Goal: Information Seeking & Learning: Learn about a topic

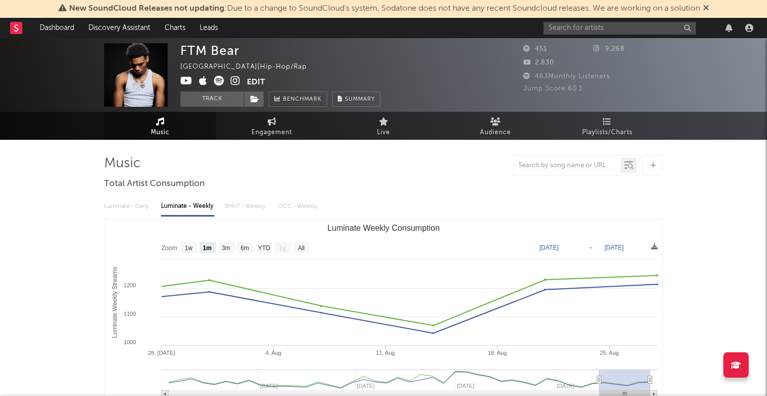
select select "1m"
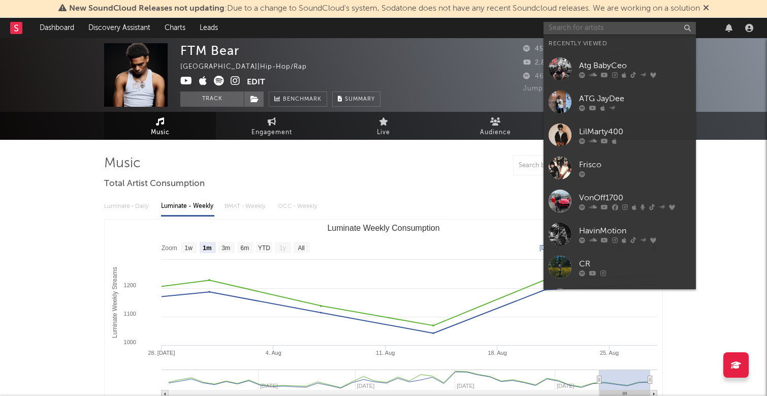
click at [582, 26] on input "text" at bounding box center [619, 28] width 152 height 13
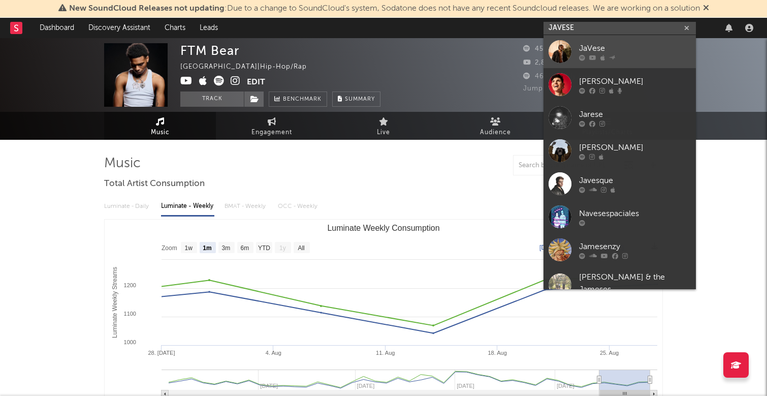
type input "JAVESE"
click at [655, 40] on link "JaVese" at bounding box center [619, 51] width 152 height 33
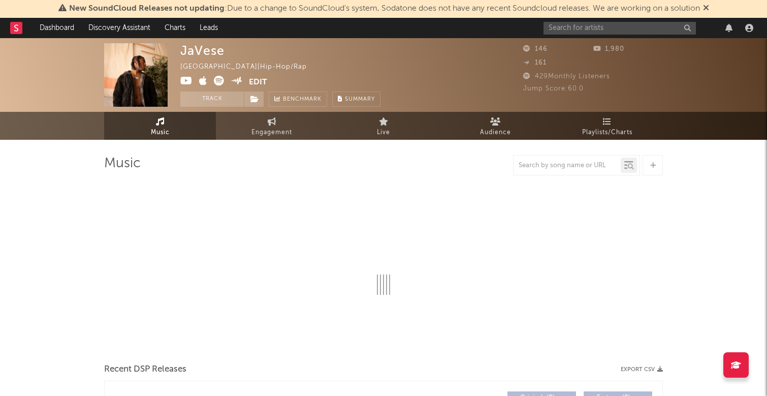
select select "1w"
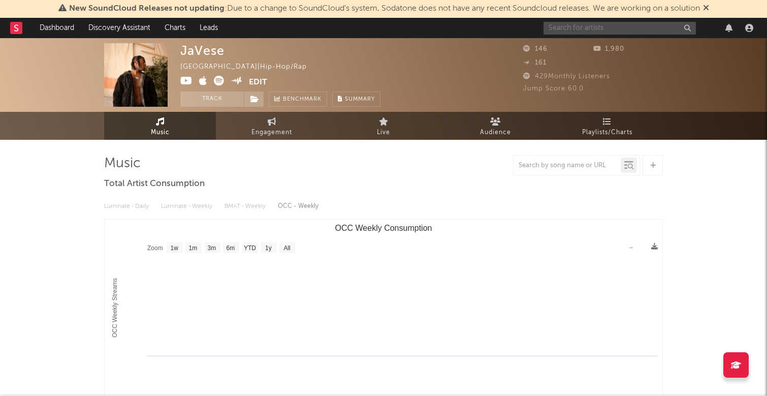
click at [640, 34] on input "text" at bounding box center [619, 28] width 152 height 13
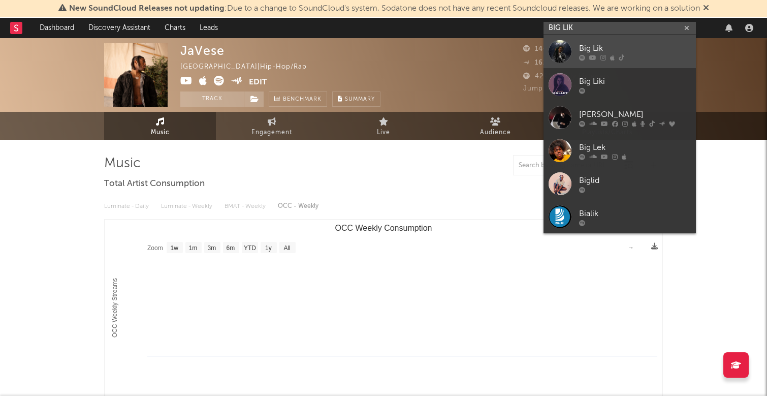
type input "BIG LIK"
click at [640, 46] on div "Big Lik" at bounding box center [635, 48] width 112 height 12
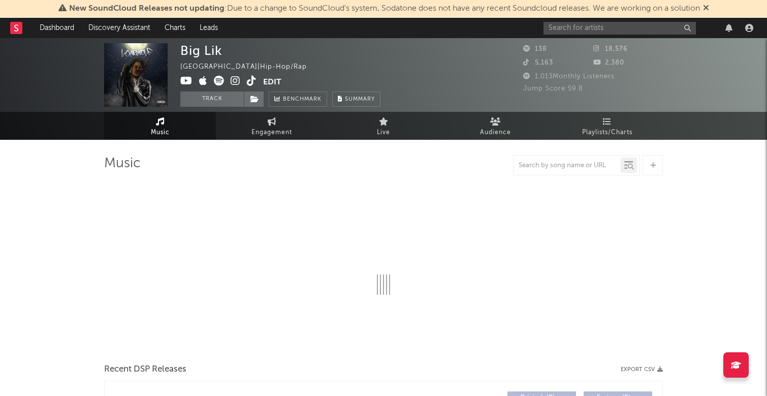
select select "6m"
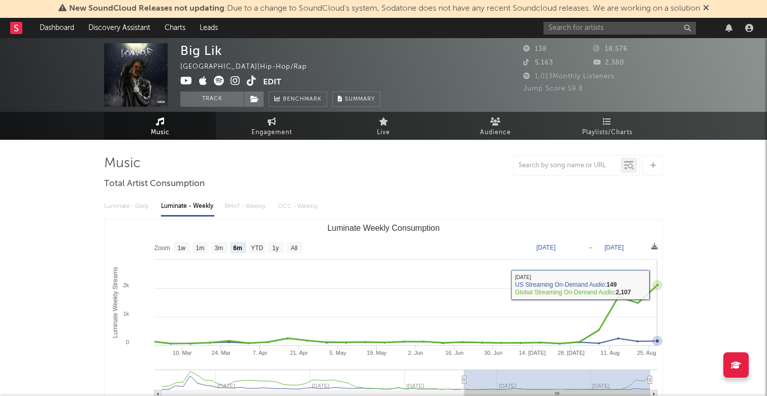
click at [656, 284] on icon "Luminate Weekly Consumption" at bounding box center [657, 285] width 4 height 4
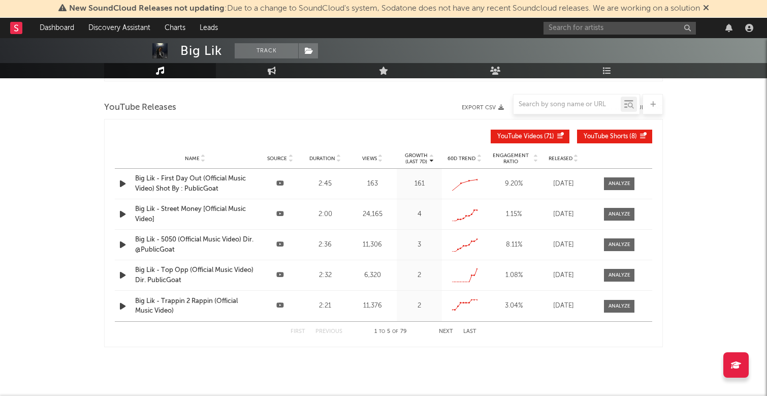
scroll to position [666, 0]
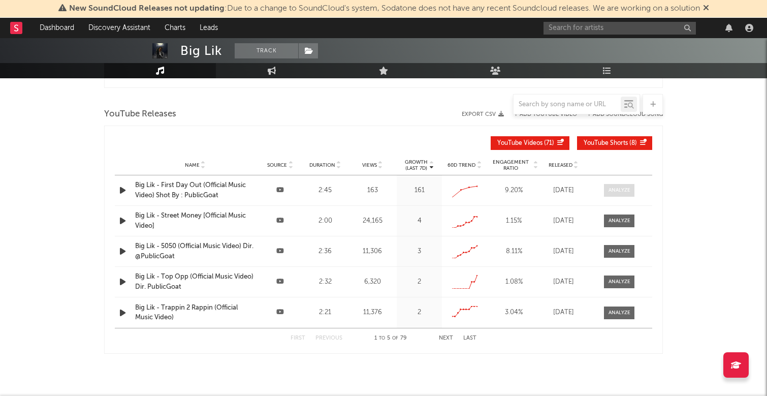
click at [624, 195] on span at bounding box center [619, 190] width 30 height 13
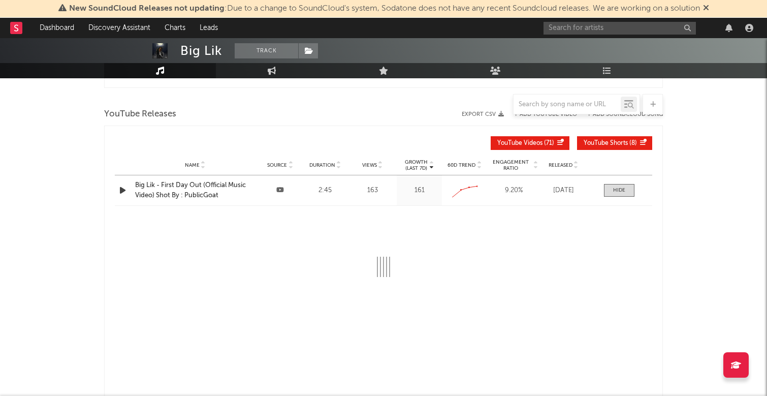
select select "All"
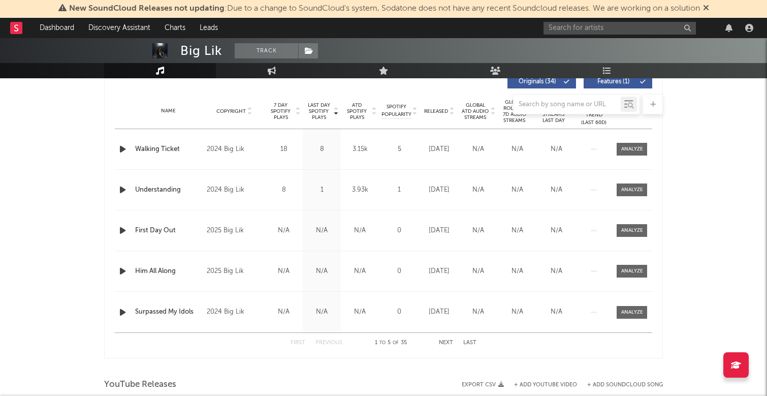
scroll to position [424, 0]
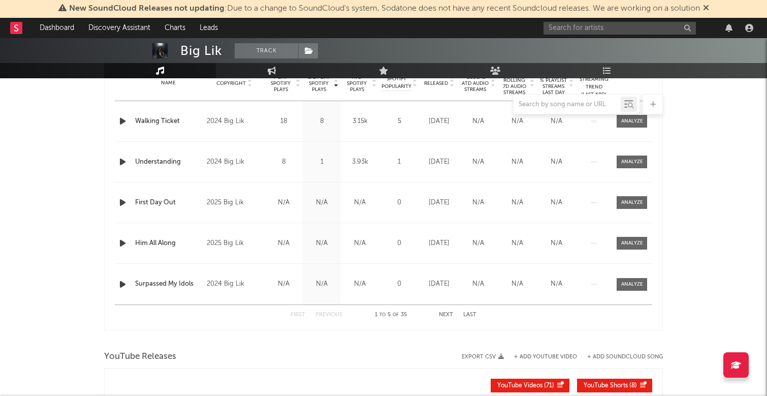
click at [282, 184] on div "Name First Day Out Copyright 2025 Big Lik Label Big Lik Album Names First Day O…" at bounding box center [383, 202] width 537 height 40
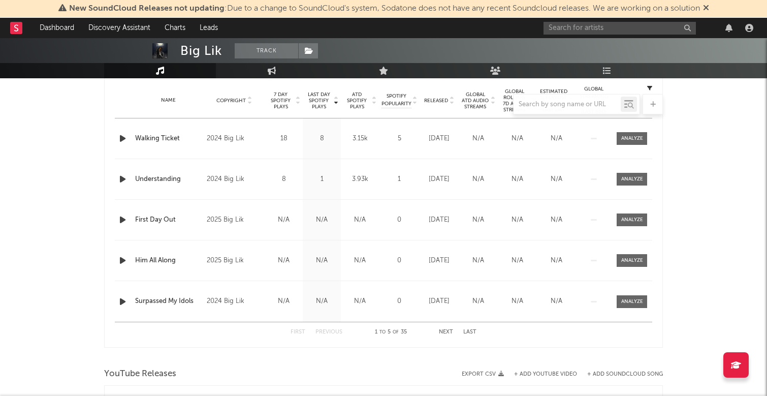
scroll to position [380, 0]
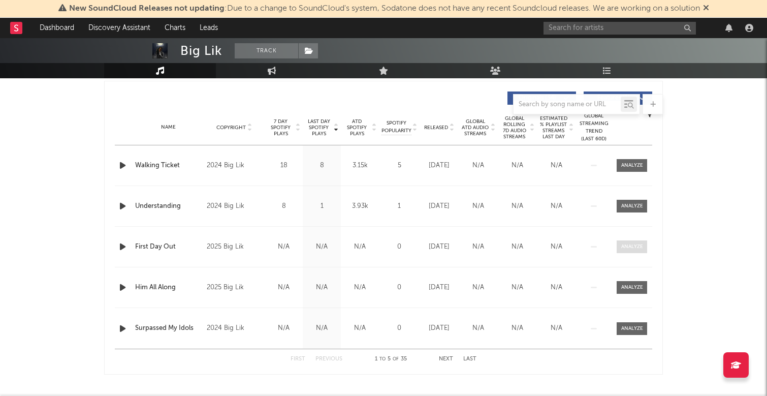
click at [642, 245] on div at bounding box center [632, 247] width 22 height 8
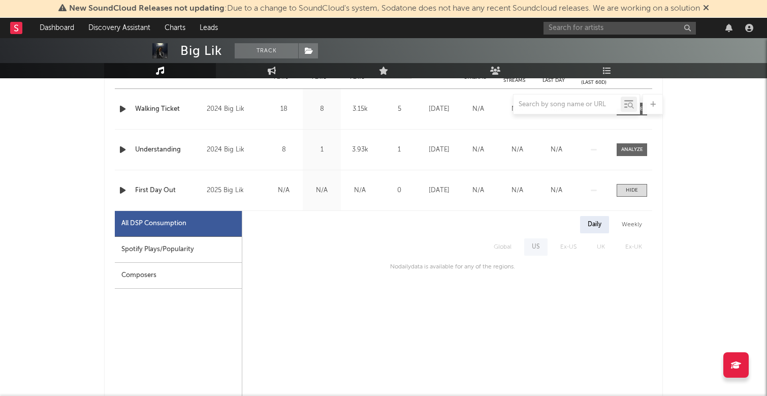
scroll to position [441, 0]
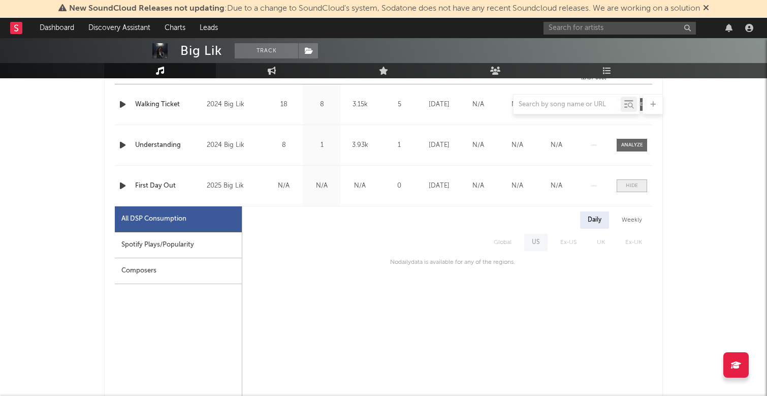
click at [629, 182] on div at bounding box center [632, 186] width 12 height 8
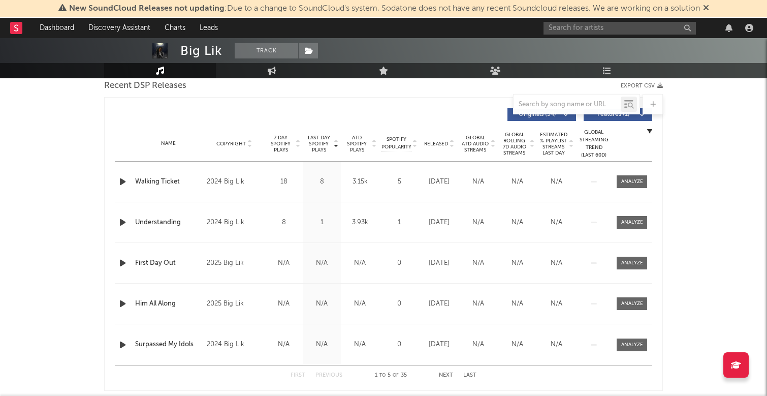
scroll to position [360, 0]
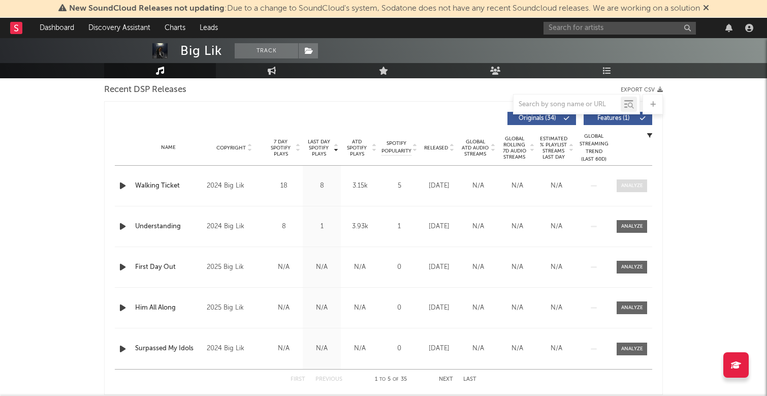
click at [628, 182] on div at bounding box center [632, 186] width 22 height 8
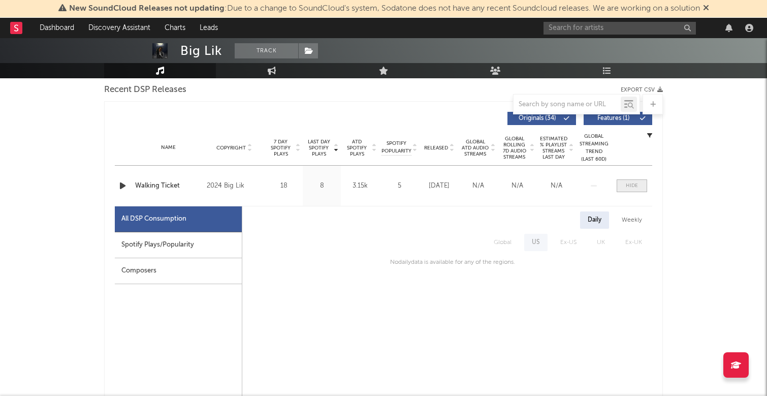
click at [632, 186] on div at bounding box center [632, 186] width 12 height 8
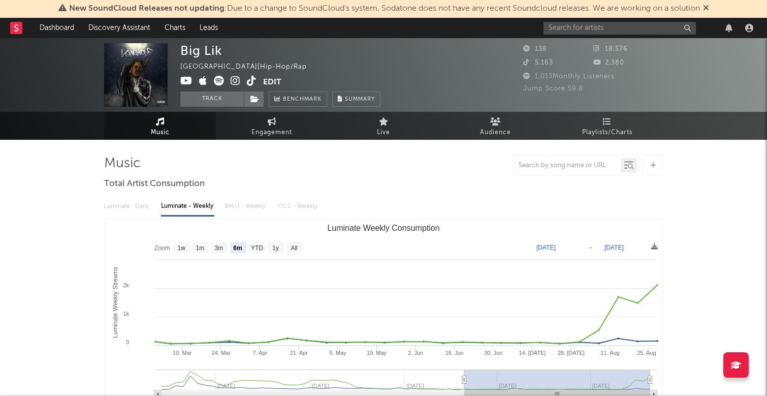
scroll to position [0, 0]
click at [626, 29] on input "text" at bounding box center [619, 28] width 152 height 13
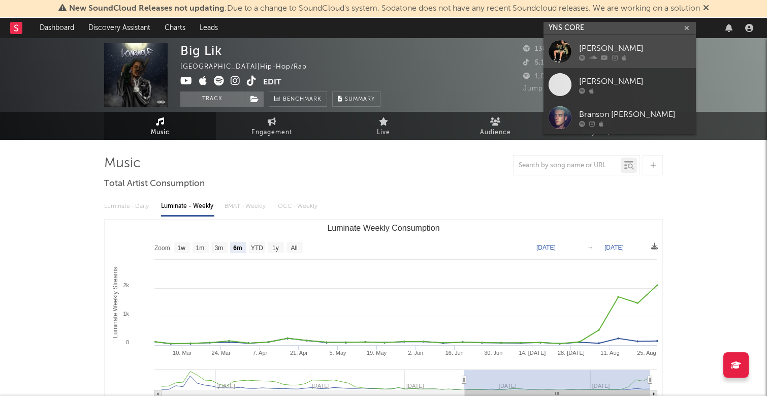
type input "YNS CORE"
click at [631, 59] on div at bounding box center [635, 57] width 112 height 6
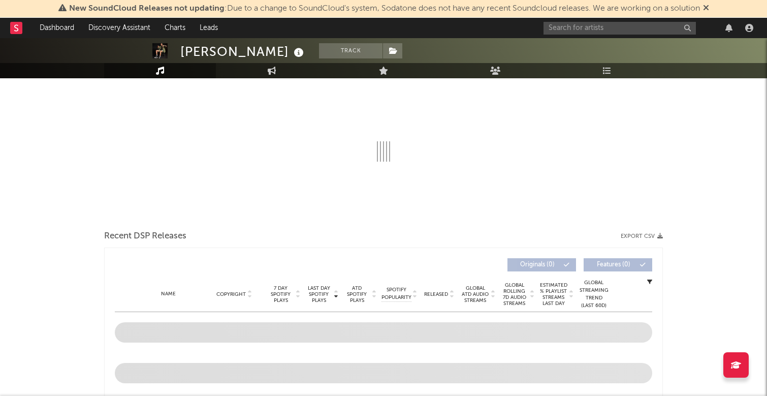
select select "6m"
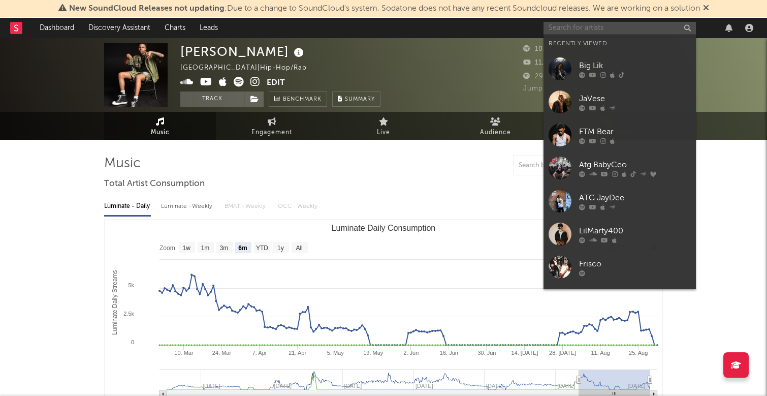
click at [569, 29] on input "text" at bounding box center [619, 28] width 152 height 13
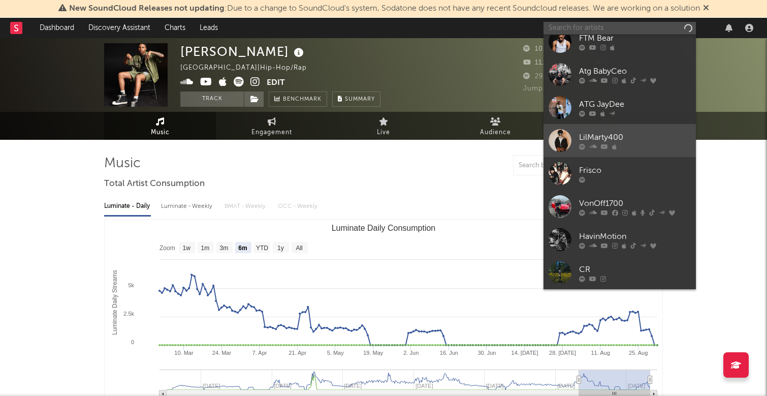
scroll to position [93, 0]
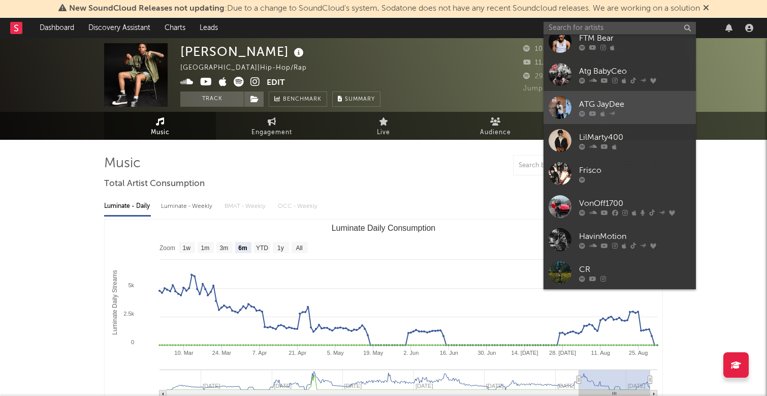
click at [619, 100] on div "ATG JayDee" at bounding box center [635, 104] width 112 height 12
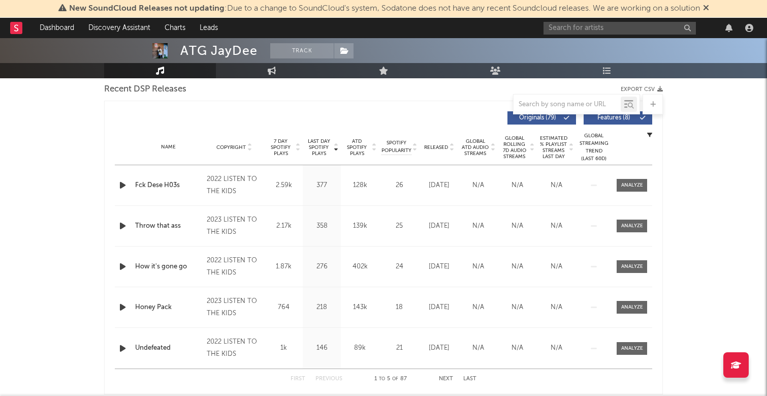
select select "6m"
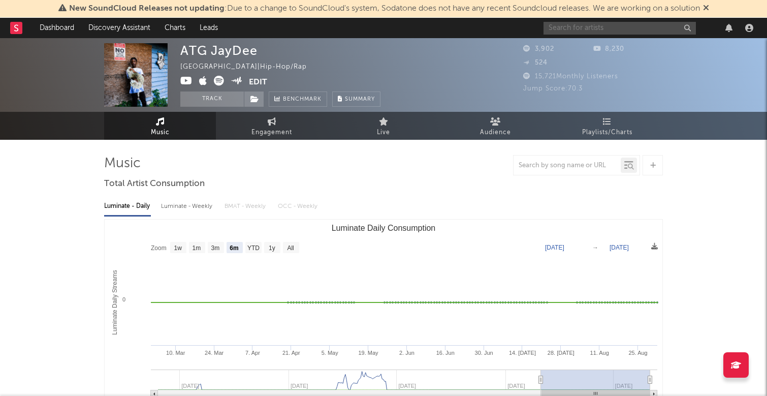
click at [625, 26] on input "text" at bounding box center [619, 28] width 152 height 13
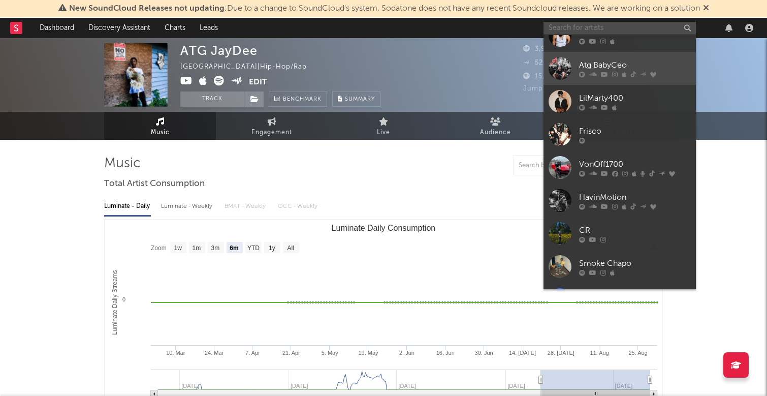
scroll to position [134, 0]
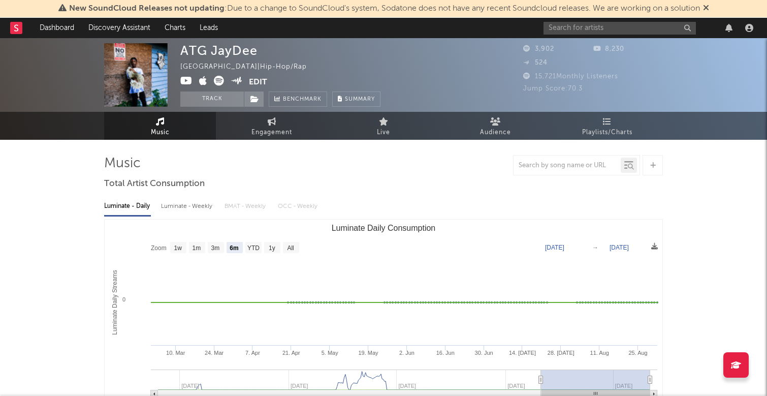
click at [709, 7] on icon at bounding box center [706, 8] width 6 height 8
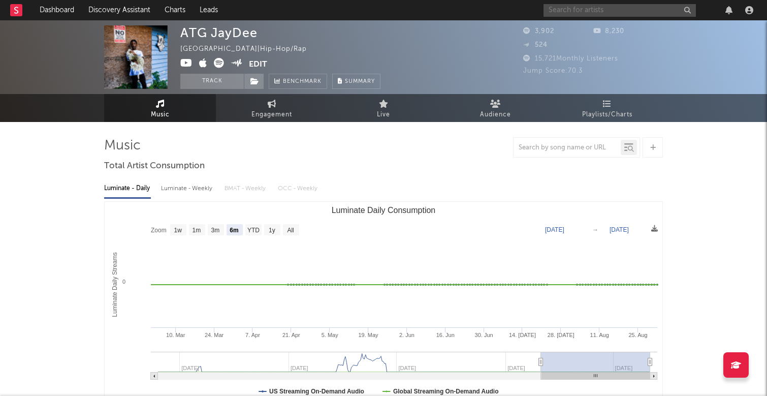
click at [667, 11] on input "text" at bounding box center [619, 10] width 152 height 13
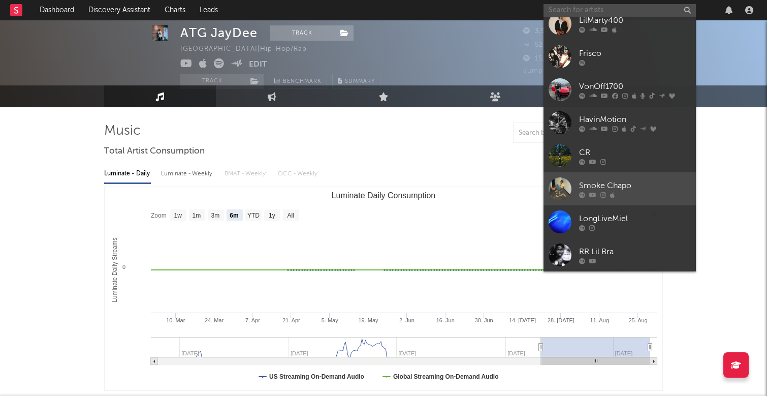
scroll to position [15, 0]
click at [628, 189] on div "Smoke Chapo" at bounding box center [635, 185] width 112 height 12
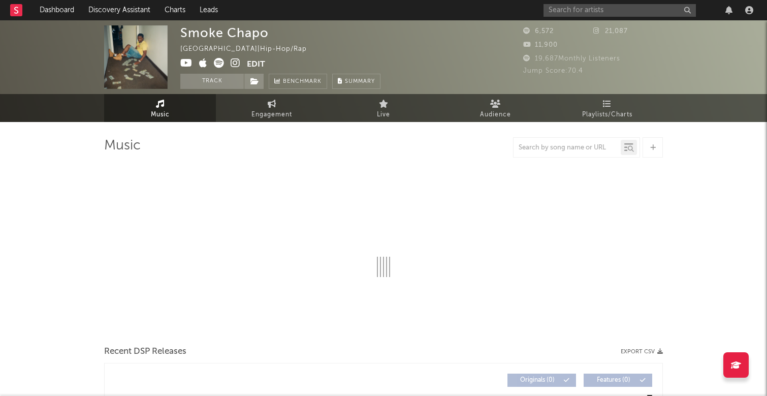
select select "6m"
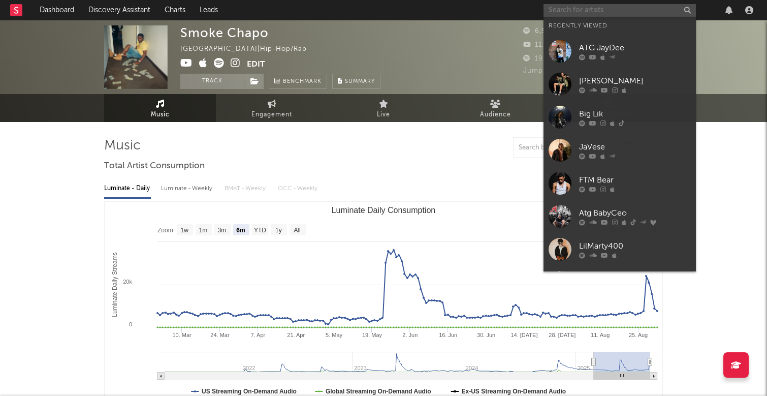
click at [602, 12] on input "text" at bounding box center [619, 10] width 152 height 13
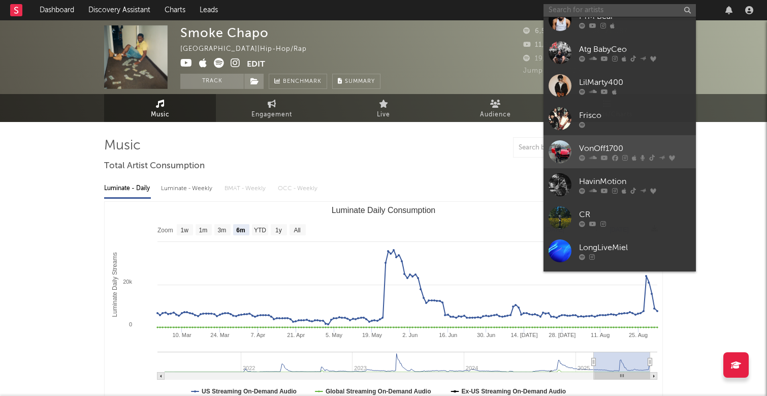
scroll to position [164, 0]
click at [638, 141] on link "VonOff1700" at bounding box center [619, 151] width 152 height 33
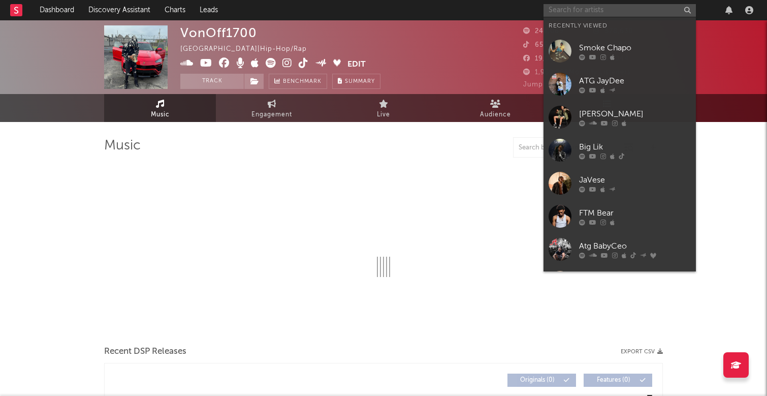
click at [563, 4] on input "text" at bounding box center [619, 10] width 152 height 13
select select "6m"
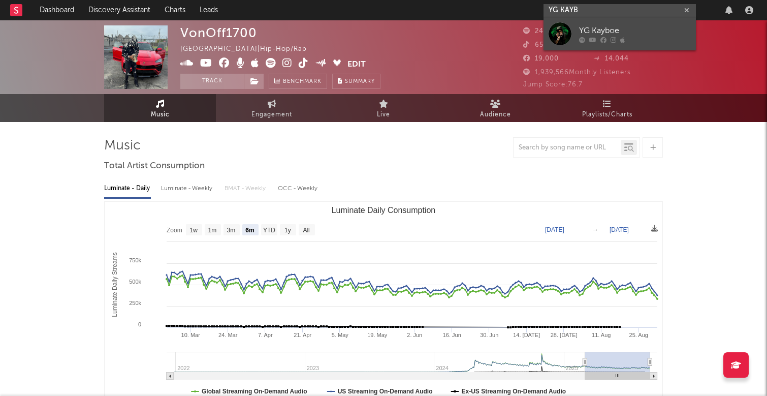
type input "YG KAYB"
click at [639, 25] on div "YG Kayboe" at bounding box center [635, 30] width 112 height 12
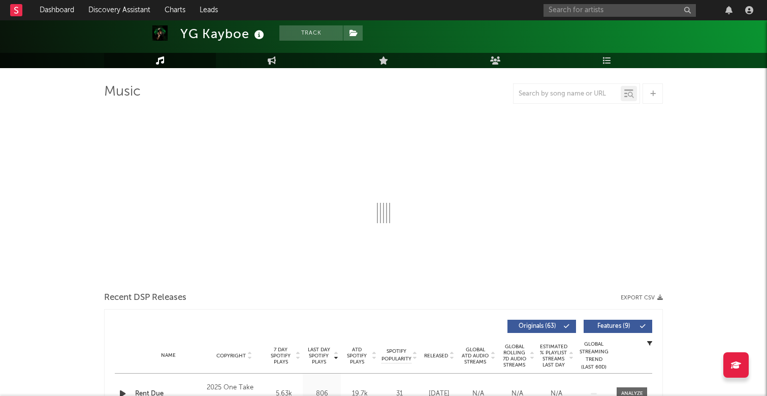
select select "6m"
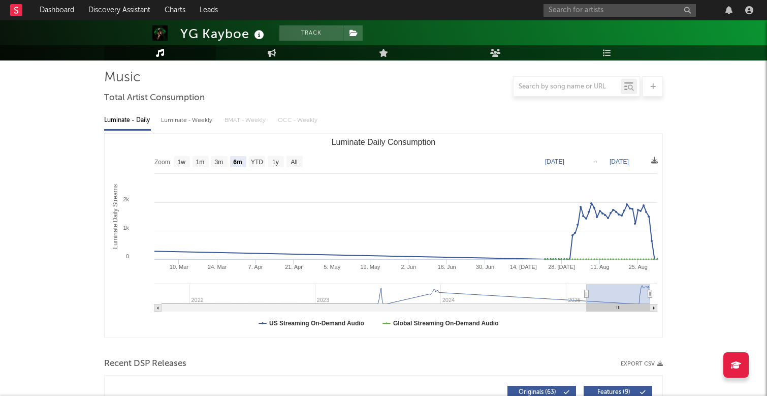
scroll to position [68, 0]
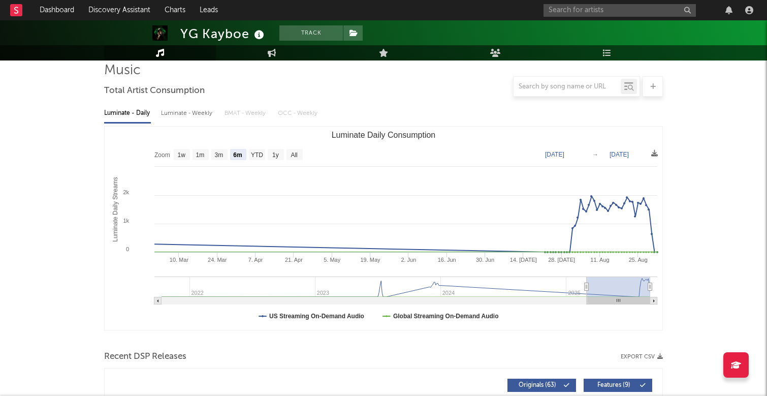
scroll to position [72, 0]
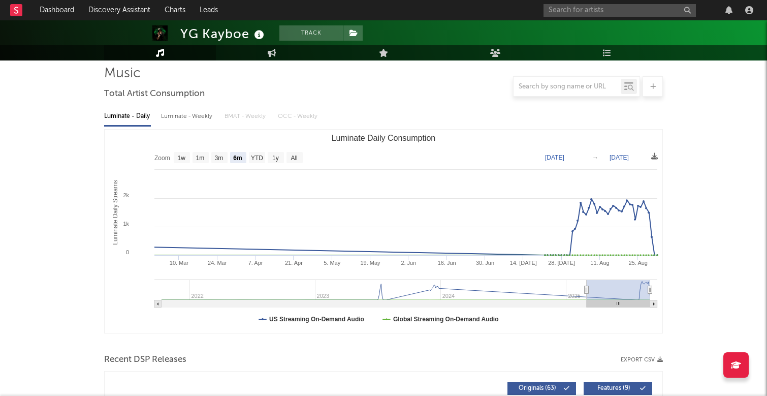
drag, startPoint x: 655, startPoint y: 299, endPoint x: 684, endPoint y: 299, distance: 28.9
type input "[DATE]"
drag, startPoint x: 649, startPoint y: 290, endPoint x: 669, endPoint y: 290, distance: 20.3
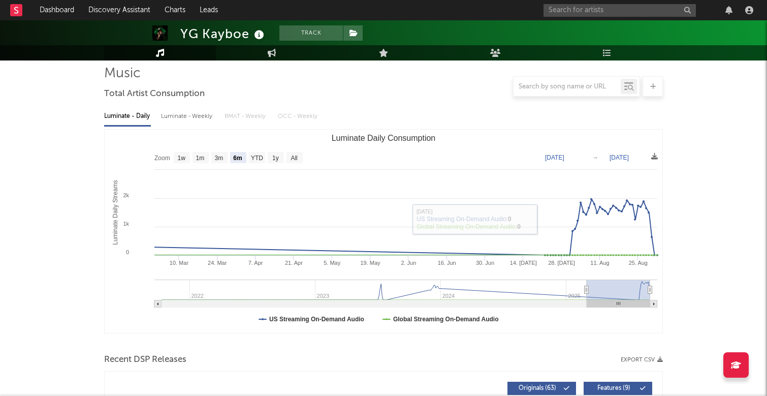
click at [601, 108] on div "Luminate - Daily Luminate - Weekly BMAT - Weekly OCC - Weekly" at bounding box center [383, 116] width 559 height 17
click at [207, 120] on div "Luminate - Weekly" at bounding box center [187, 116] width 53 height 17
select select "1w"
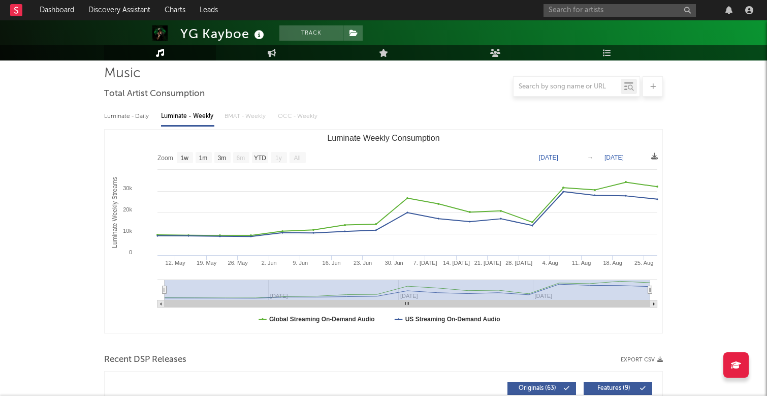
click at [143, 115] on div "Luminate - Daily" at bounding box center [127, 116] width 47 height 17
select select "6m"
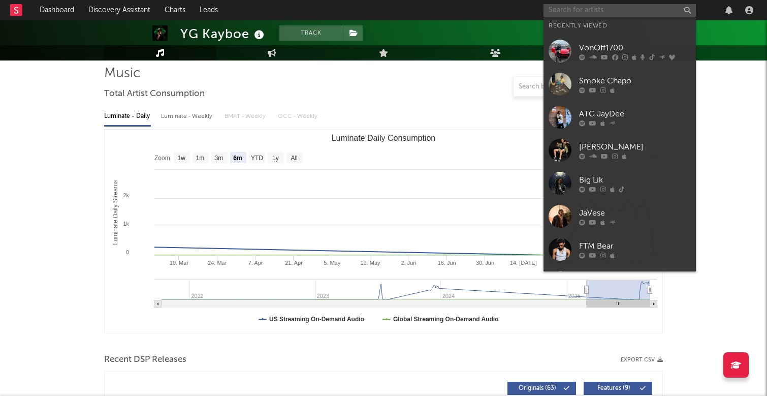
click at [632, 6] on input "text" at bounding box center [619, 10] width 152 height 13
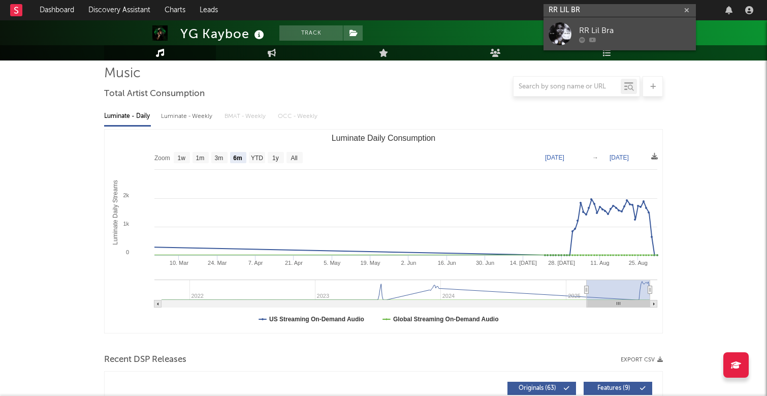
type input "RR LIL BR"
click at [653, 32] on div "RR Lil Bra" at bounding box center [635, 30] width 112 height 12
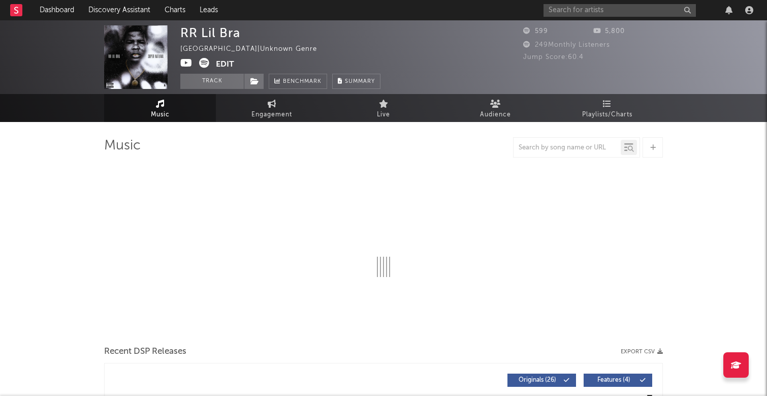
select select "6m"
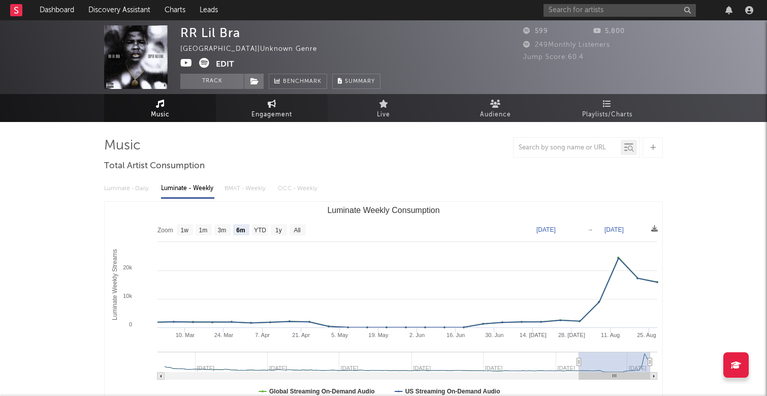
click at [278, 118] on span "Engagement" at bounding box center [271, 115] width 41 height 12
select select "1w"
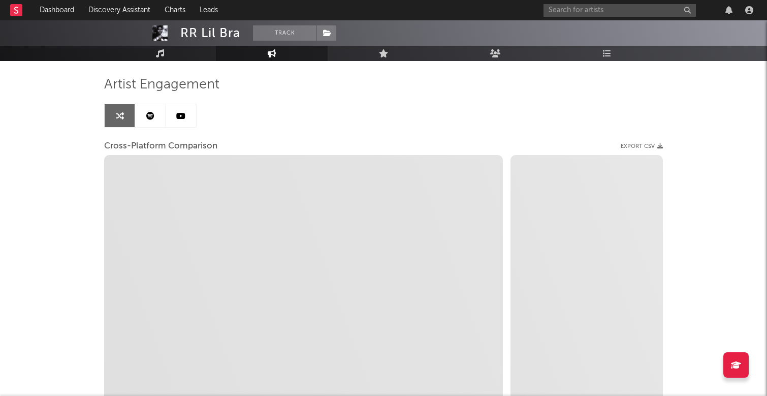
select select "1m"
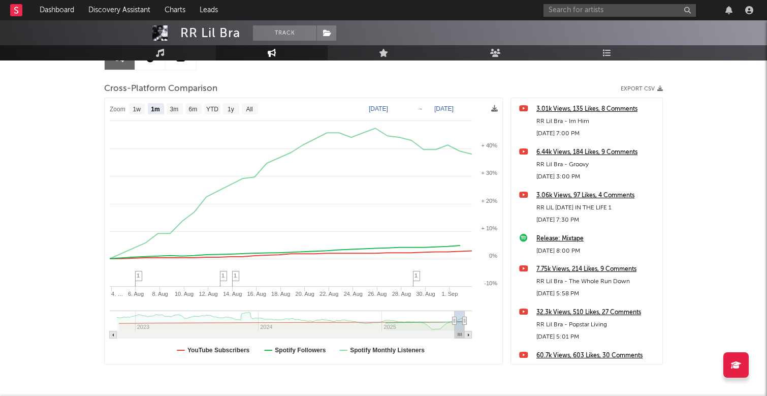
scroll to position [105, 0]
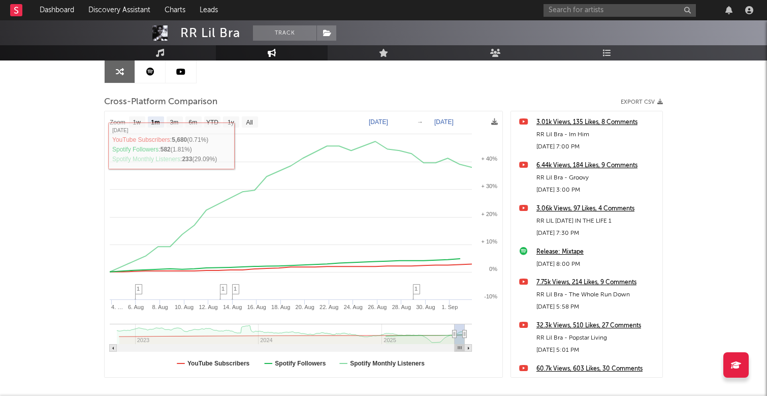
click at [155, 73] on link at bounding box center [150, 71] width 30 height 23
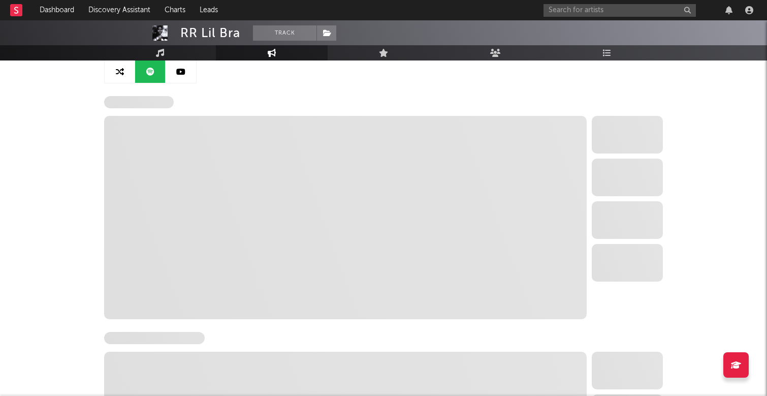
select select "6m"
select select "1w"
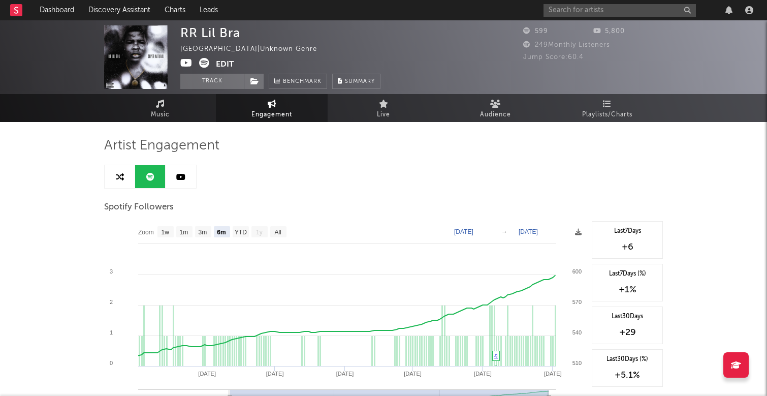
click at [183, 181] on link at bounding box center [181, 176] width 30 height 23
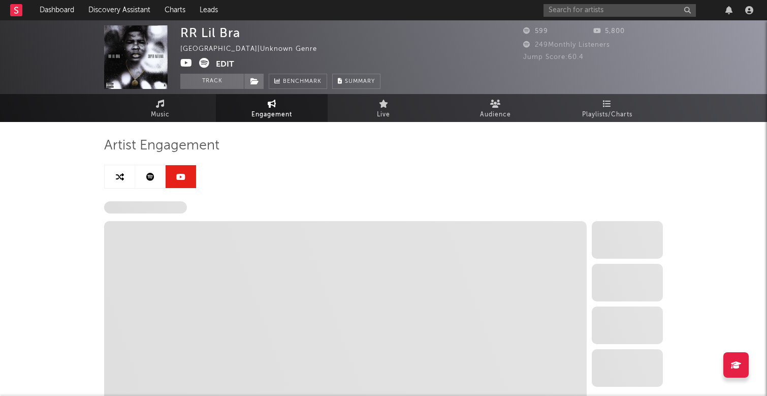
select select "6m"
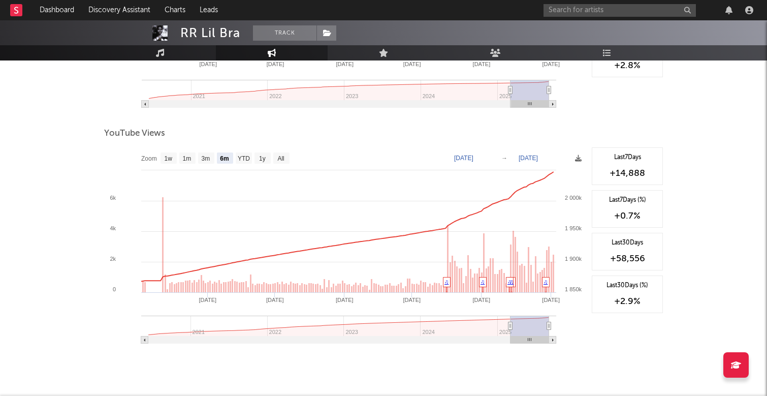
scroll to position [294, 0]
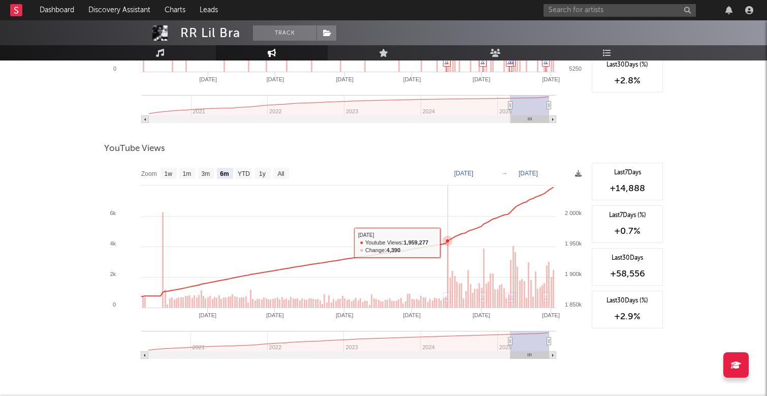
click at [448, 244] on rect at bounding box center [448, 274] width 2 height 67
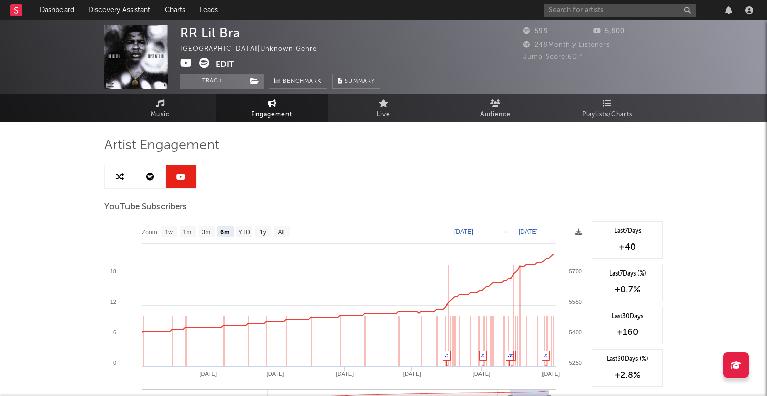
scroll to position [0, 0]
click at [394, 97] on link "Live" at bounding box center [384, 108] width 112 height 28
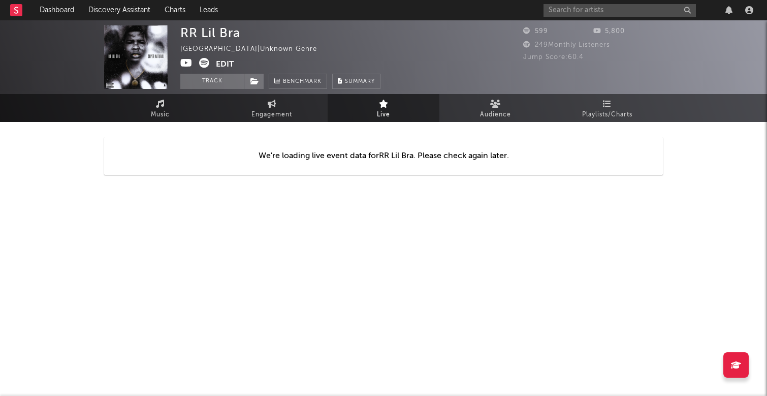
click at [514, 122] on div "We're loading live event data for RR Lil Bra . Please check again later." at bounding box center [383, 156] width 559 height 68
click at [504, 107] on link "Audience" at bounding box center [495, 108] width 112 height 28
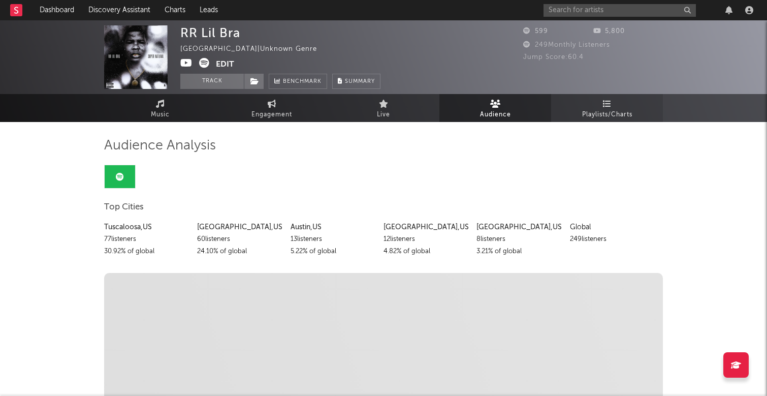
click at [613, 109] on span "Playlists/Charts" at bounding box center [607, 115] width 50 height 12
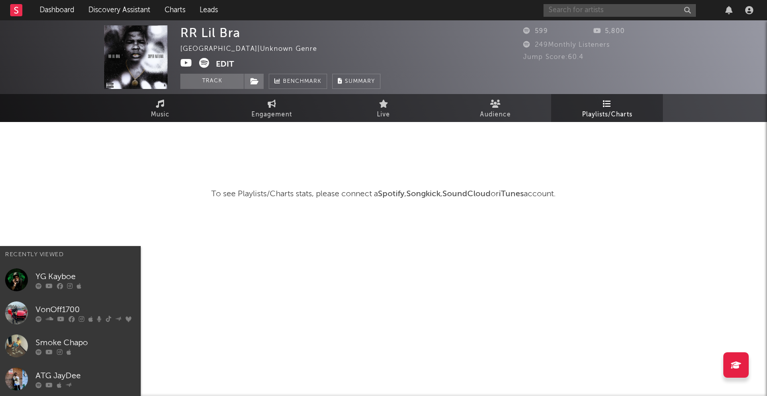
click at [598, 12] on input "text" at bounding box center [619, 10] width 152 height 13
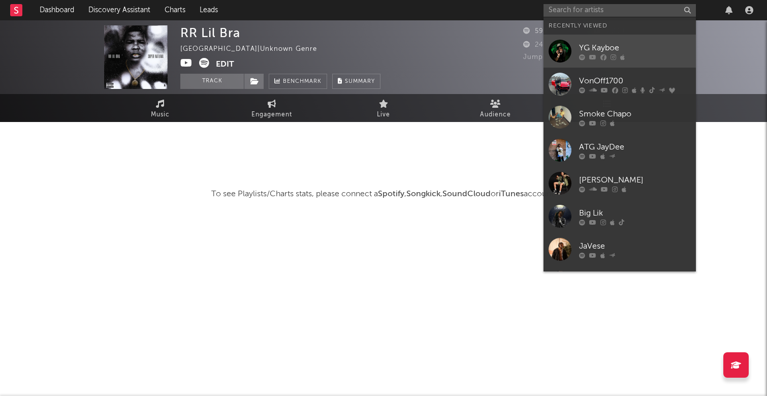
click at [629, 57] on div at bounding box center [635, 57] width 112 height 6
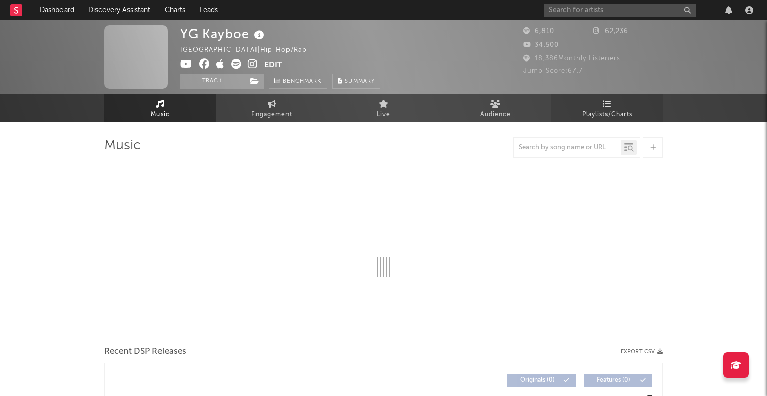
select select "6m"
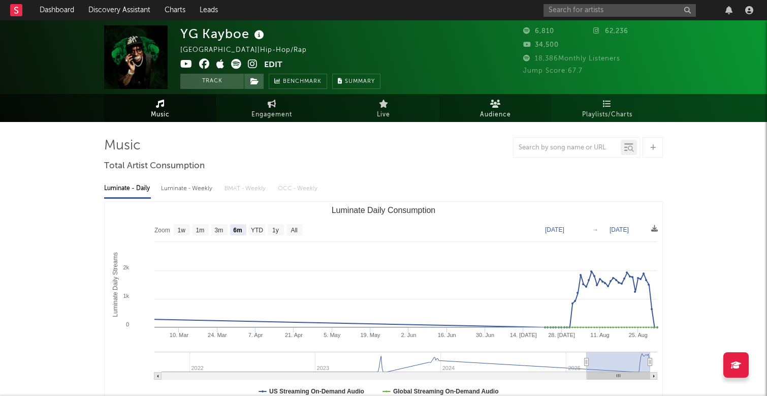
click at [494, 98] on link "Audience" at bounding box center [495, 108] width 112 height 28
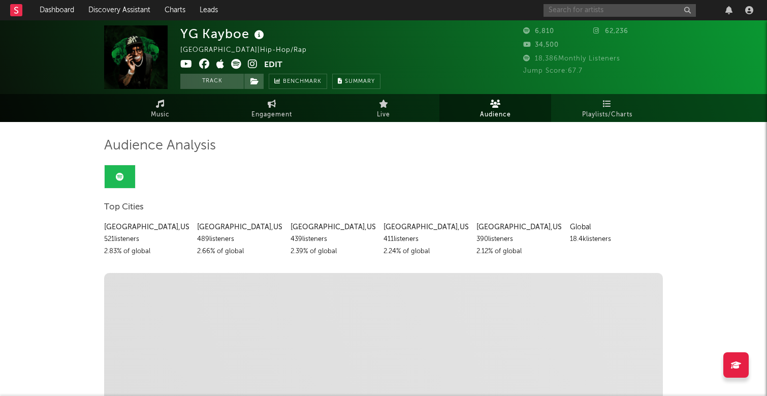
click at [591, 9] on input "text" at bounding box center [619, 10] width 152 height 13
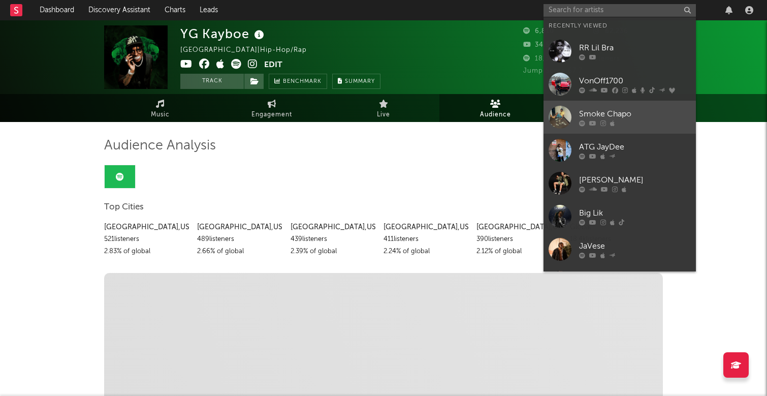
click at [640, 118] on div "Smoke Chapo" at bounding box center [635, 114] width 112 height 12
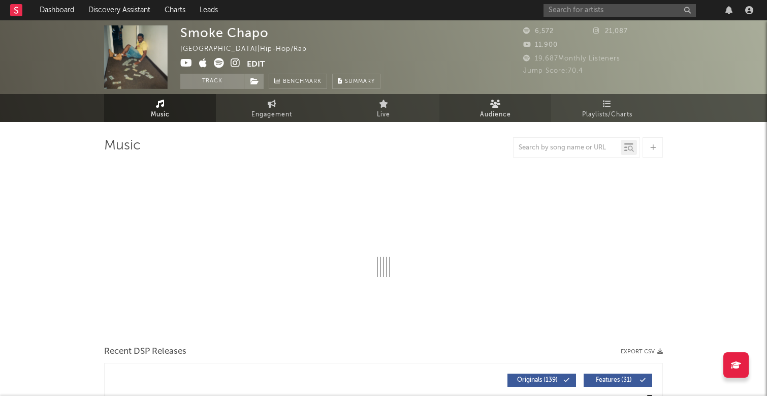
select select "6m"
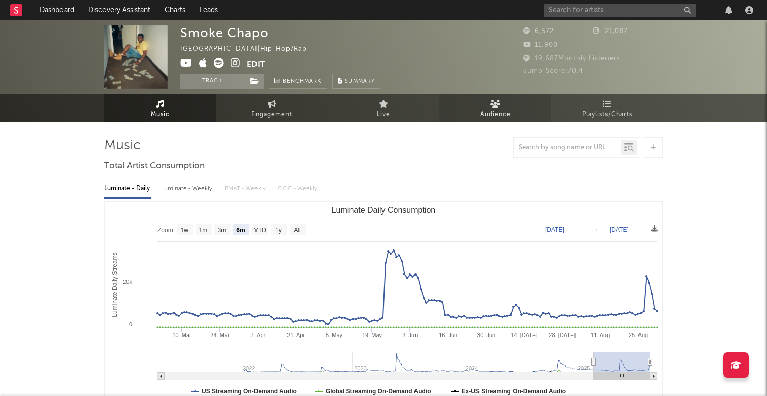
click at [500, 114] on span "Audience" at bounding box center [495, 115] width 31 height 12
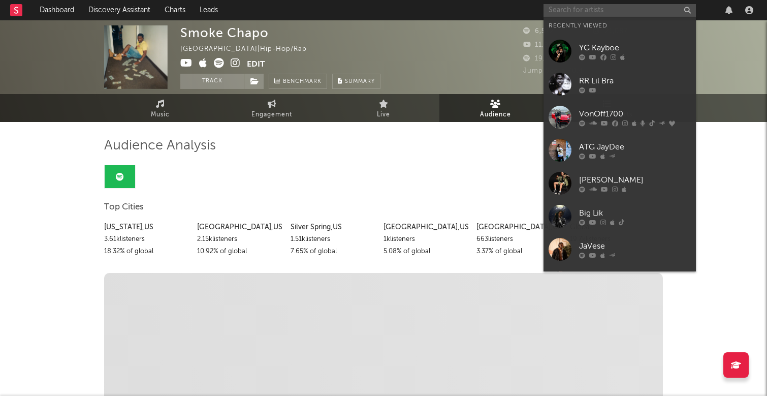
click at [576, 15] on input "text" at bounding box center [619, 10] width 152 height 13
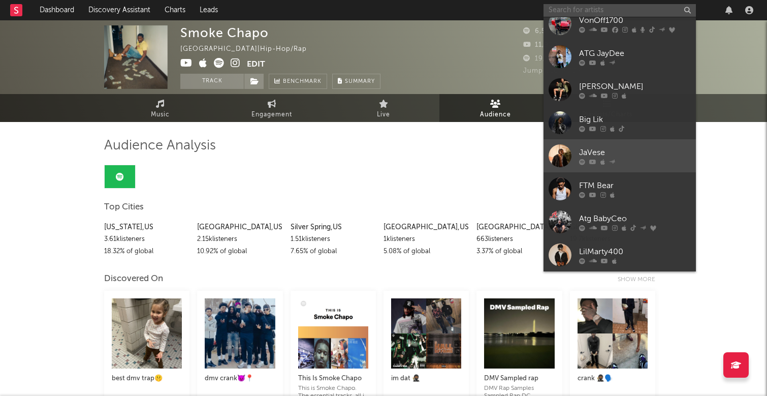
scroll to position [93, 0]
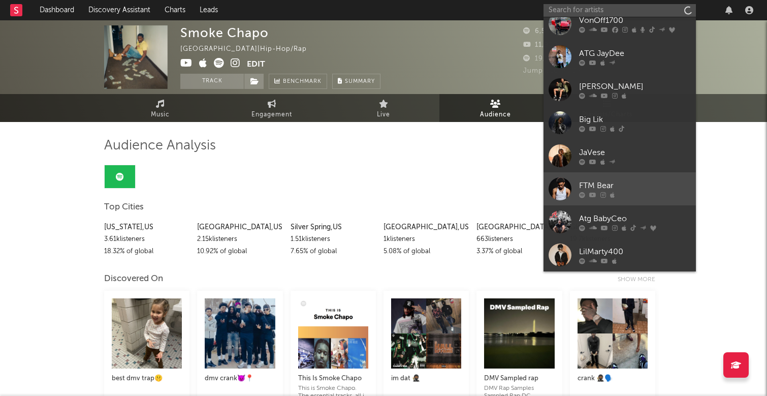
click at [630, 188] on div "FTM Bear" at bounding box center [635, 185] width 112 height 12
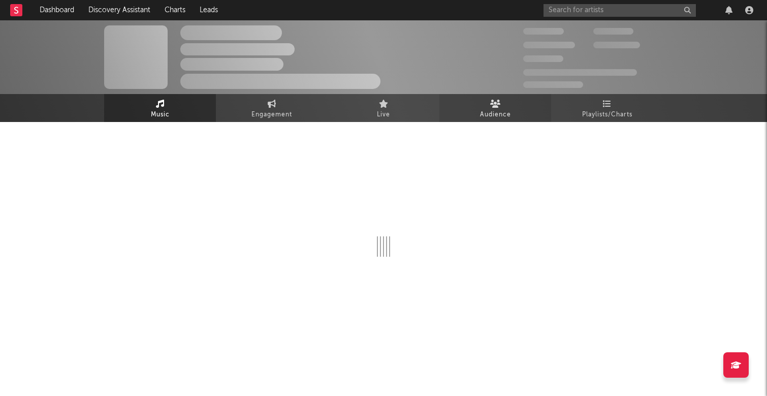
select select "6m"
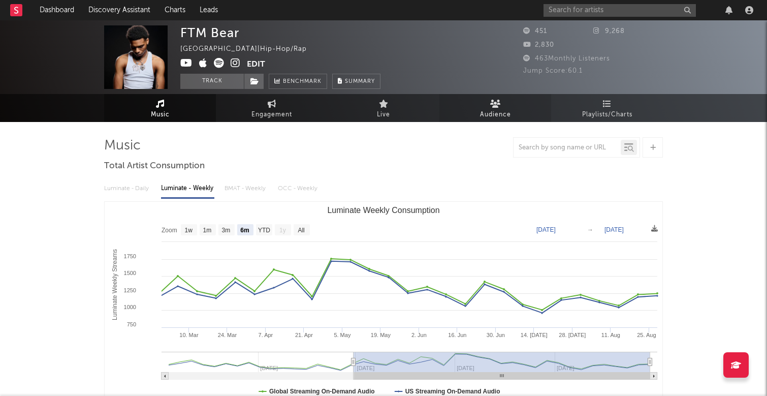
click at [511, 107] on link "Audience" at bounding box center [495, 108] width 112 height 28
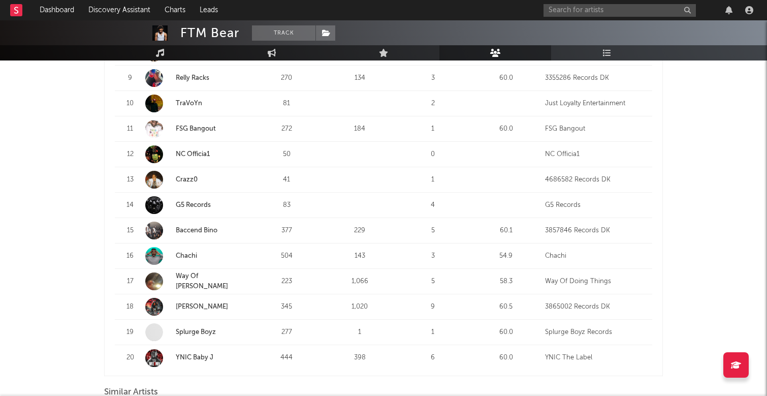
scroll to position [479, 0]
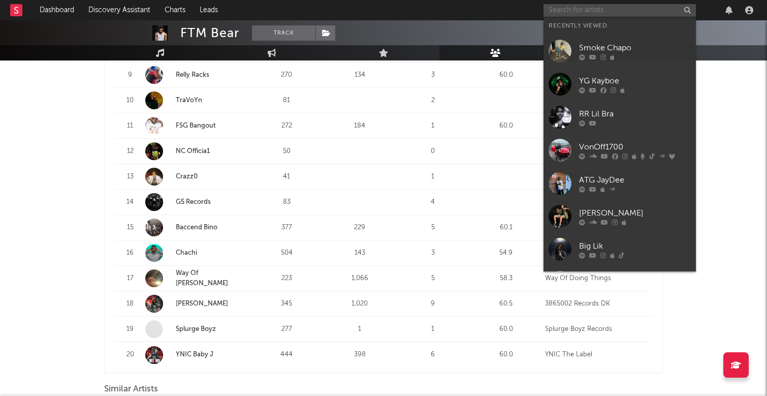
click at [581, 7] on input "text" at bounding box center [619, 10] width 152 height 13
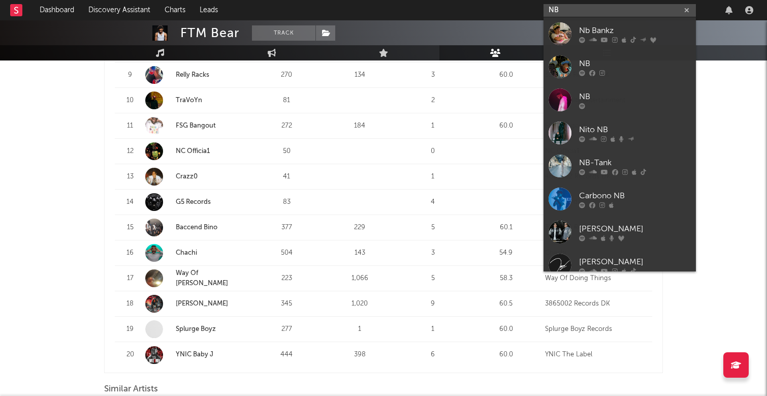
type input "N"
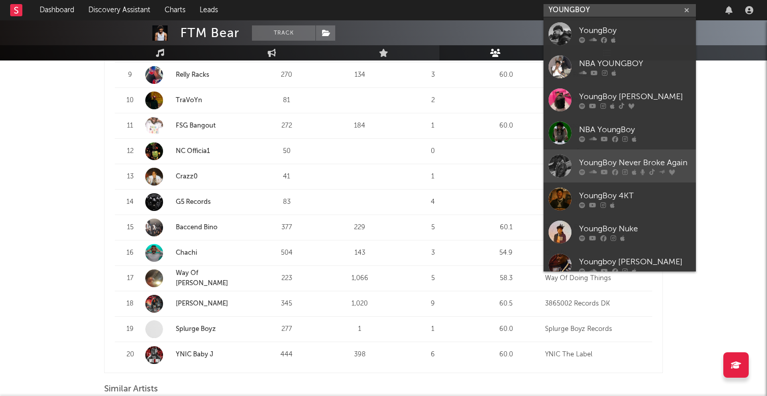
type input "YOUNGBOY"
click at [665, 157] on div "YoungBoy Never Broke Again" at bounding box center [635, 162] width 112 height 12
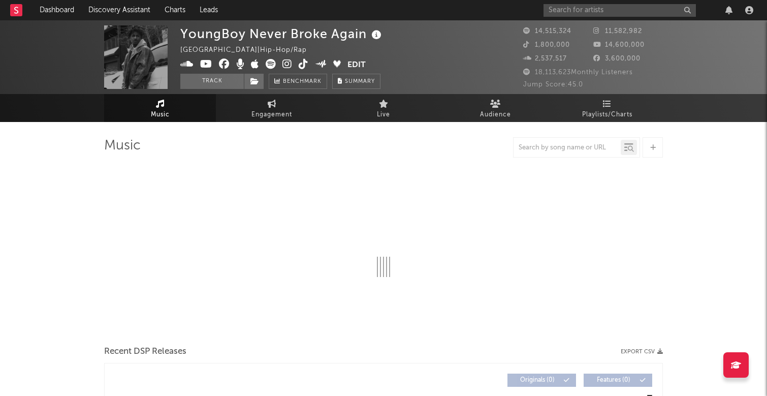
select select "6m"
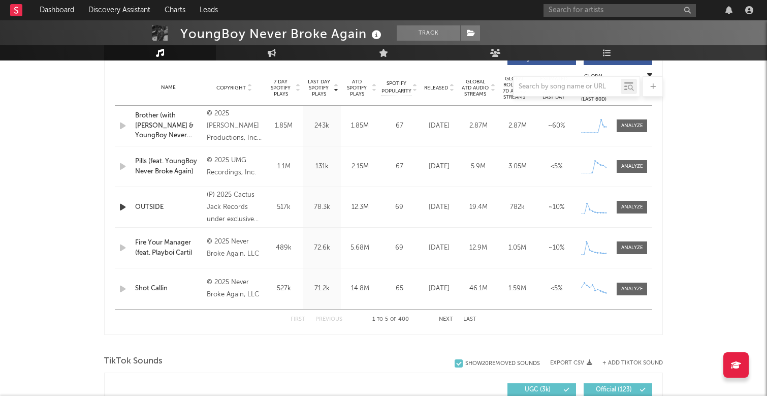
scroll to position [410, 0]
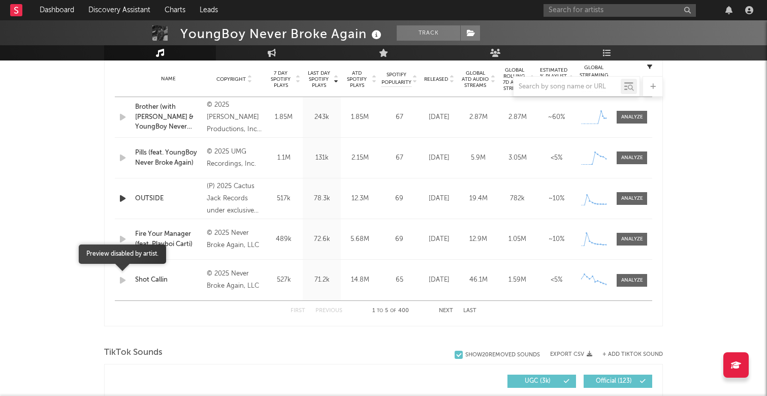
click at [121, 279] on icon "button" at bounding box center [122, 280] width 11 height 13
click at [123, 202] on icon "button" at bounding box center [122, 198] width 11 height 13
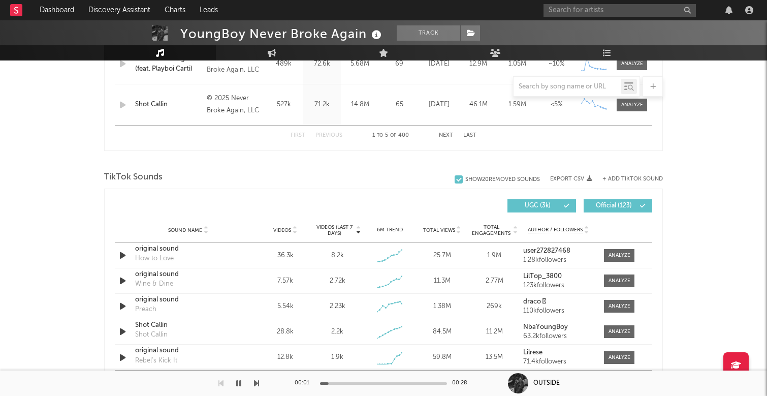
scroll to position [614, 0]
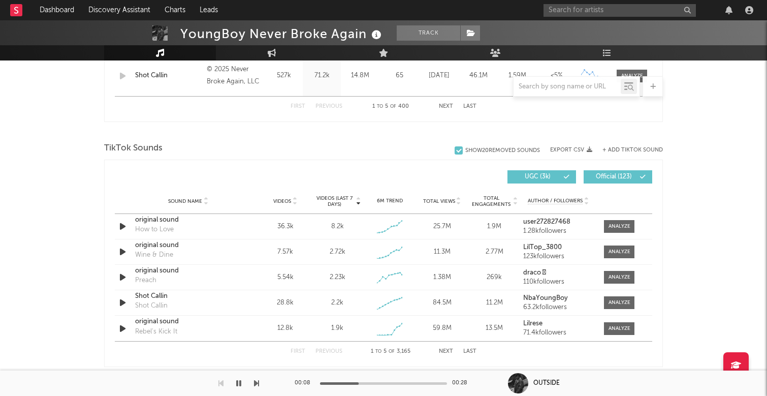
click at [237, 384] on icon "button" at bounding box center [238, 383] width 5 height 8
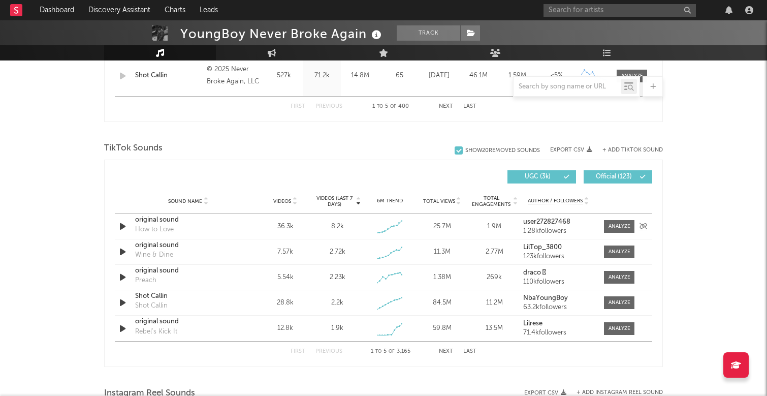
click at [120, 224] on icon "button" at bounding box center [122, 226] width 11 height 13
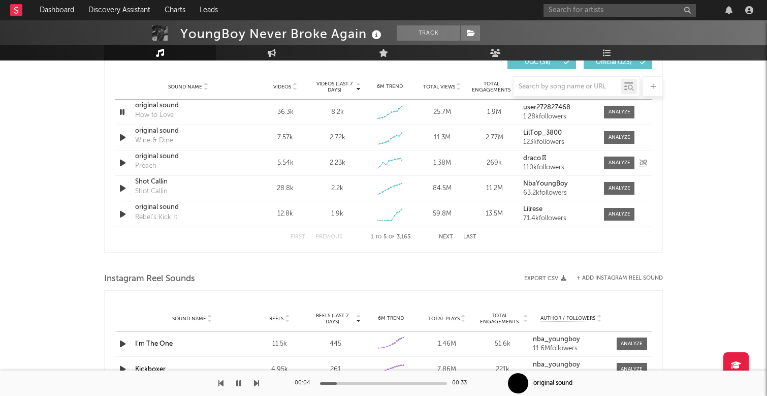
scroll to position [727, 0]
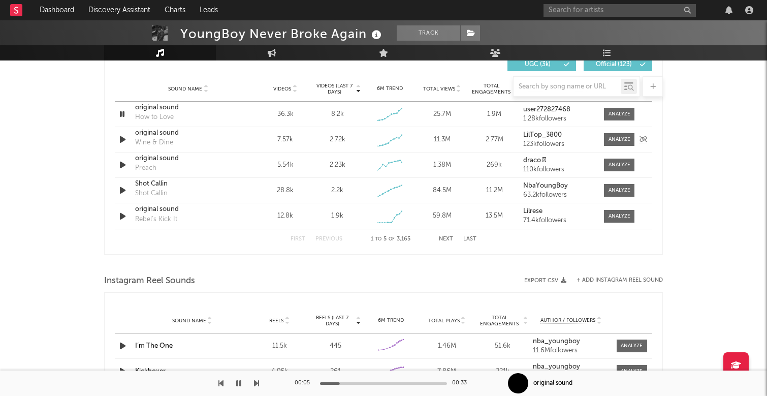
click at [124, 137] on icon "button" at bounding box center [122, 139] width 11 height 13
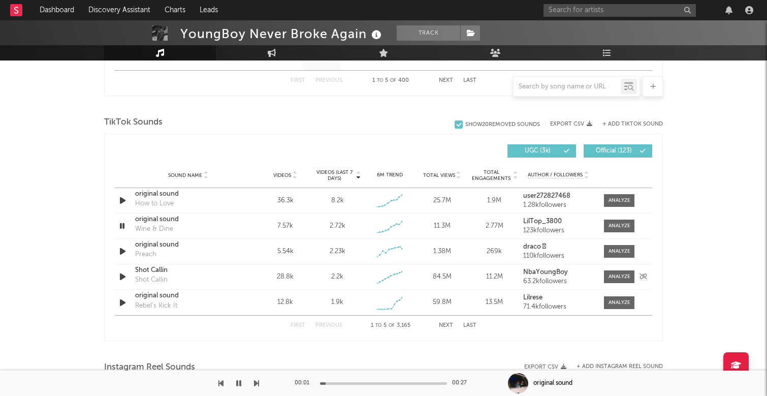
scroll to position [640, 0]
click at [122, 301] on icon "button" at bounding box center [122, 302] width 11 height 13
click at [123, 302] on icon "button" at bounding box center [122, 302] width 10 height 13
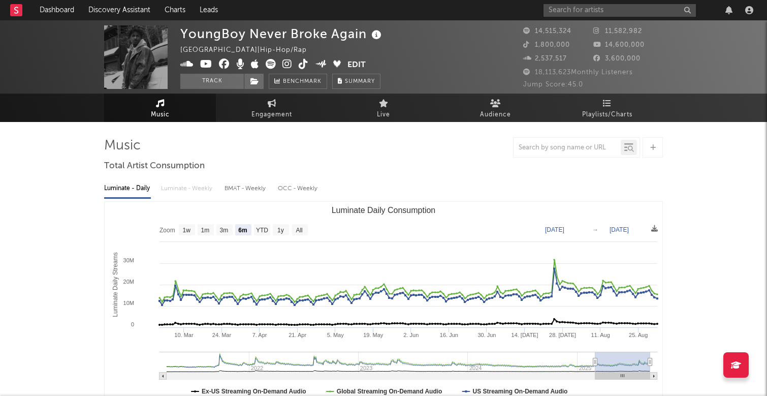
scroll to position [0, 0]
click at [271, 106] on icon at bounding box center [272, 104] width 9 height 8
select select "1w"
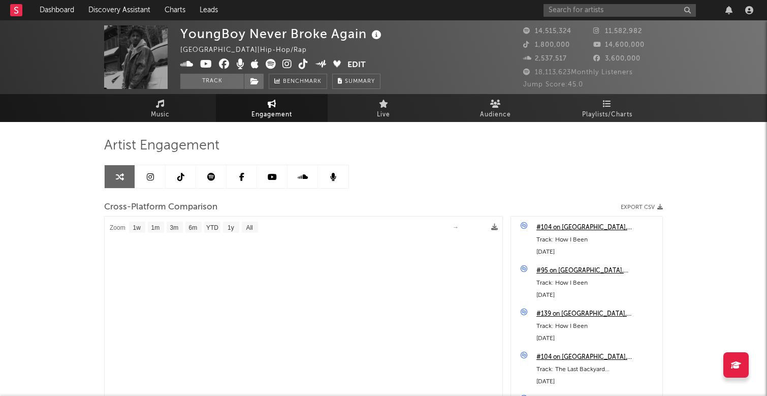
select select "1m"
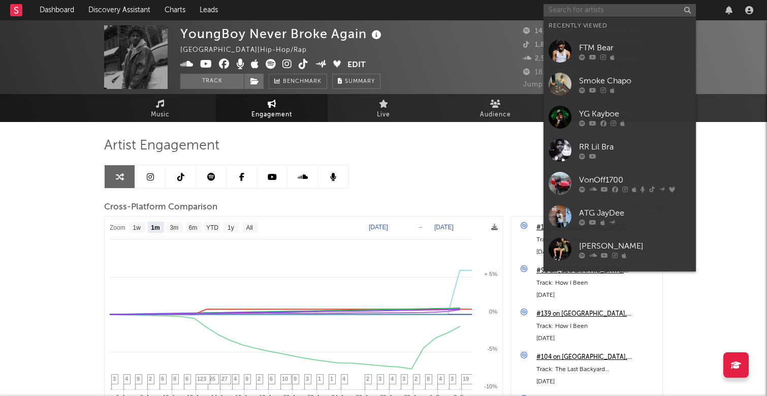
click at [585, 5] on input "text" at bounding box center [619, 10] width 152 height 13
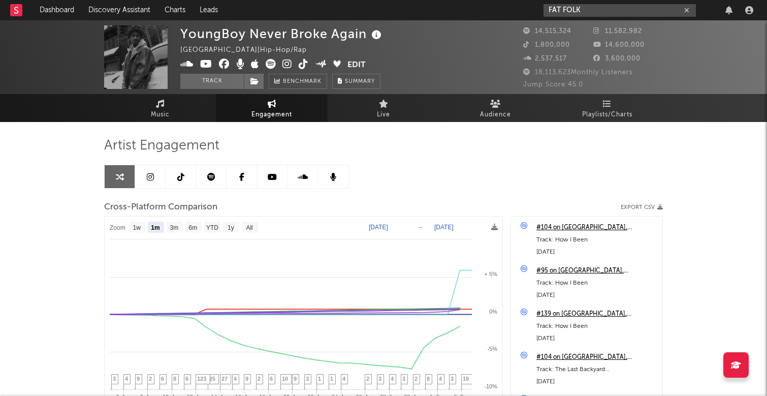
click at [587, 11] on input "FAT FOLK" at bounding box center [619, 10] width 152 height 13
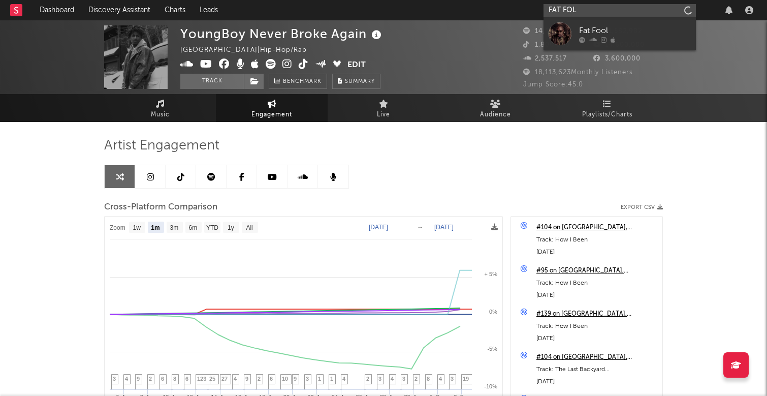
type input "FAT FOLK"
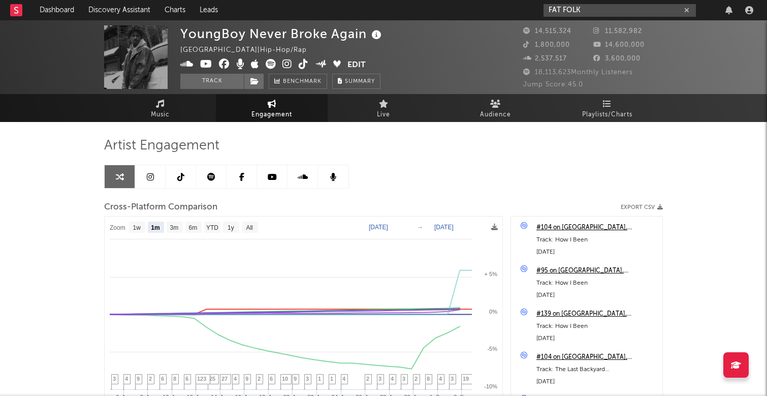
click at [687, 10] on icon "button" at bounding box center [686, 10] width 5 height 7
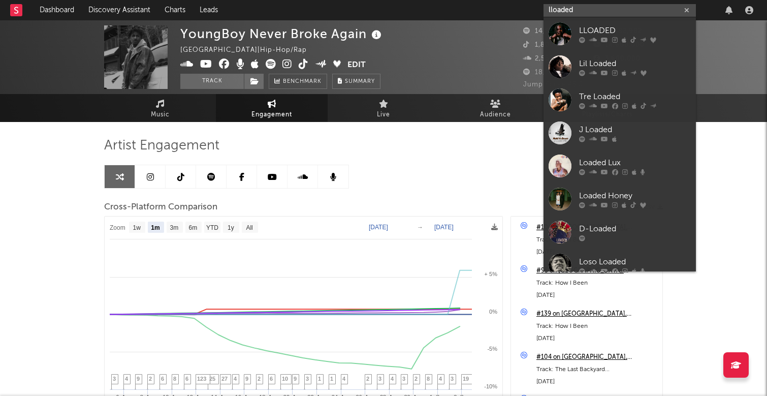
type input "loaded"
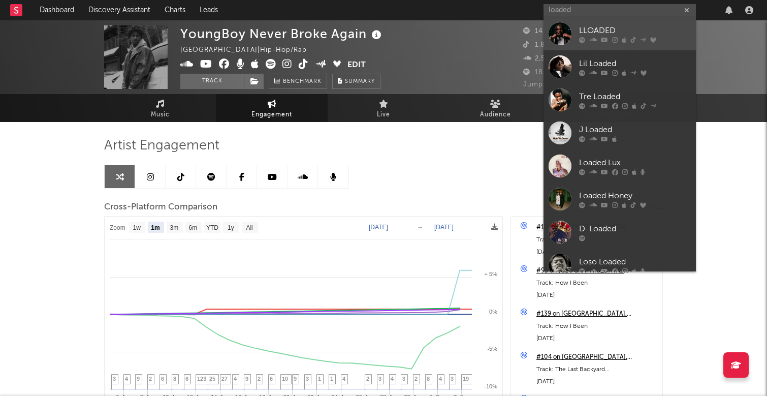
drag, startPoint x: 687, startPoint y: 10, endPoint x: 666, endPoint y: 35, distance: 32.4
click at [666, 35] on div "LLOADED" at bounding box center [635, 30] width 112 height 12
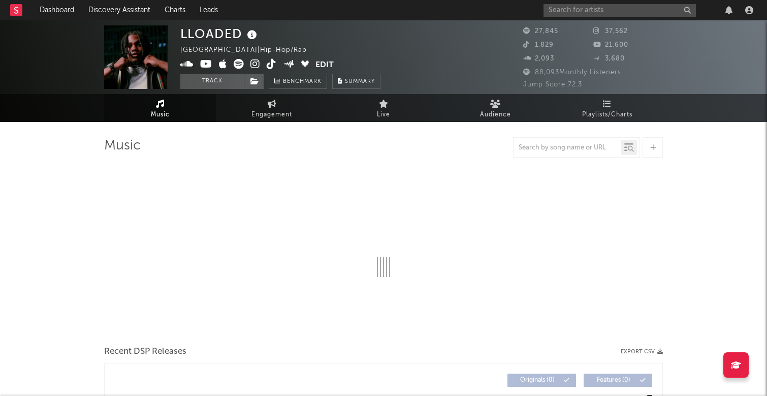
select select "6m"
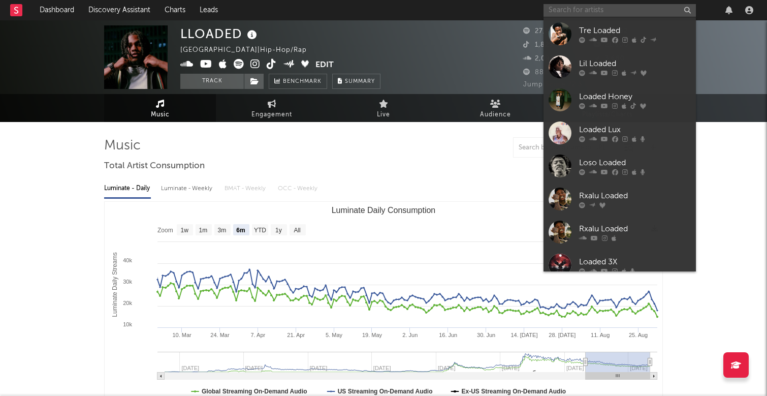
click at [588, 8] on input "text" at bounding box center [619, 10] width 152 height 13
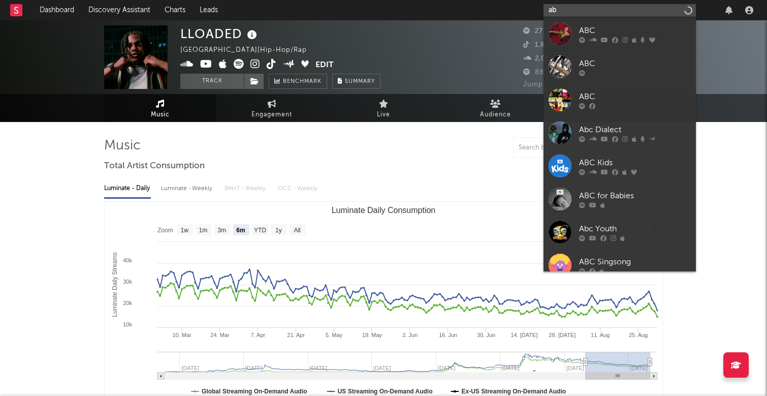
type input "a"
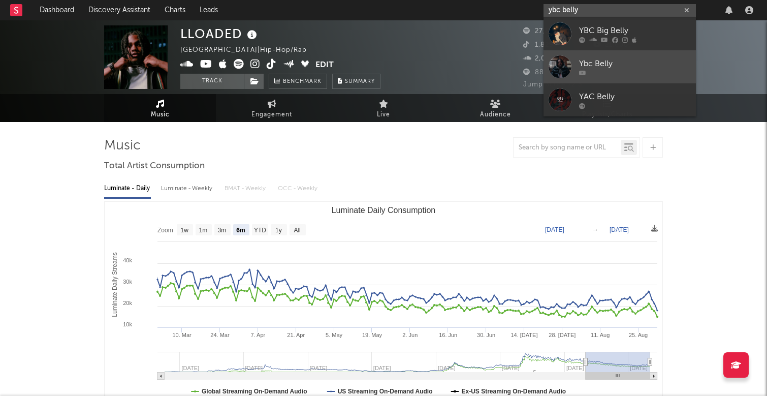
type input "ybc belly"
click at [625, 60] on div "Ybc Belly" at bounding box center [635, 63] width 112 height 12
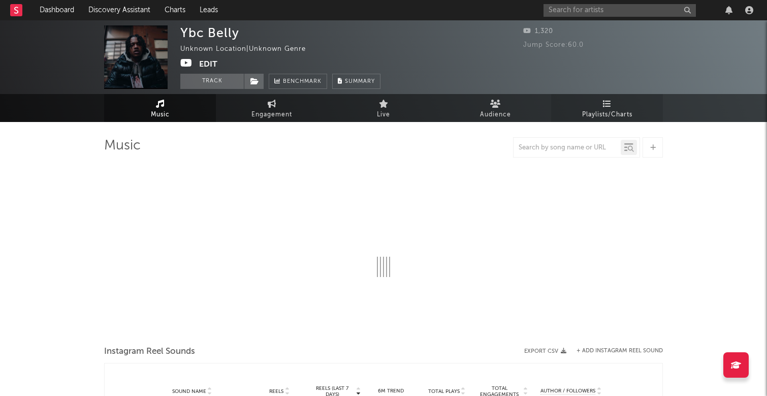
select select "1w"
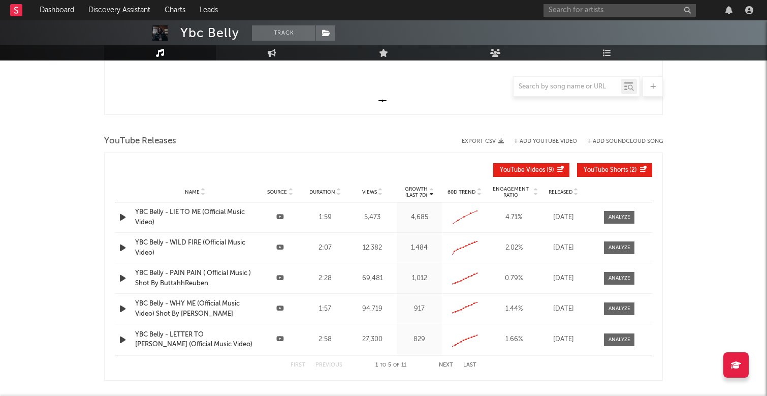
scroll to position [293, 0]
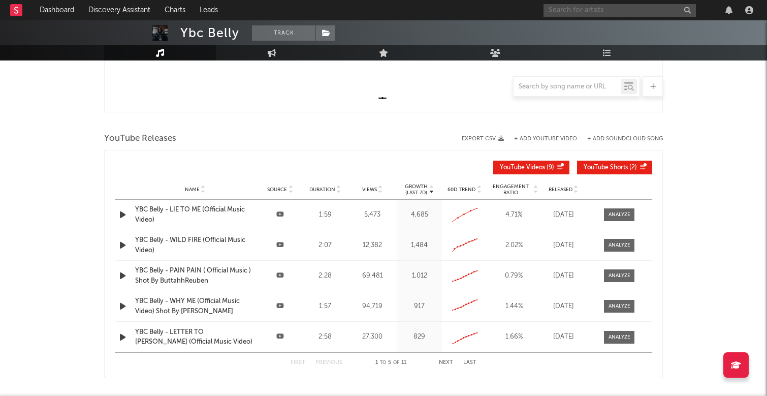
click at [619, 11] on input "text" at bounding box center [619, 10] width 152 height 13
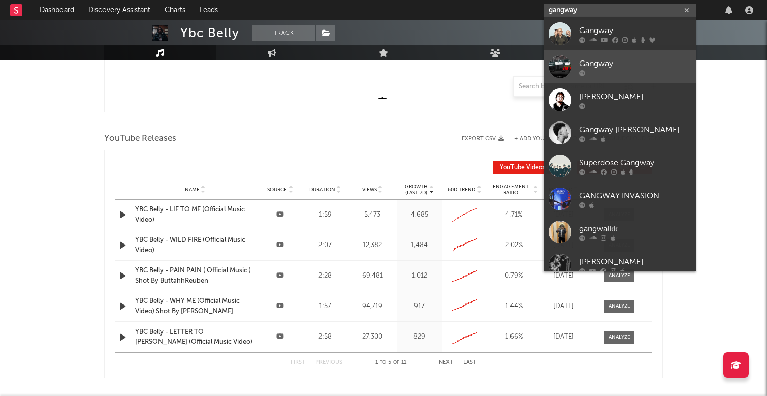
type input "gangway"
click at [652, 64] on div "Gangway" at bounding box center [635, 63] width 112 height 12
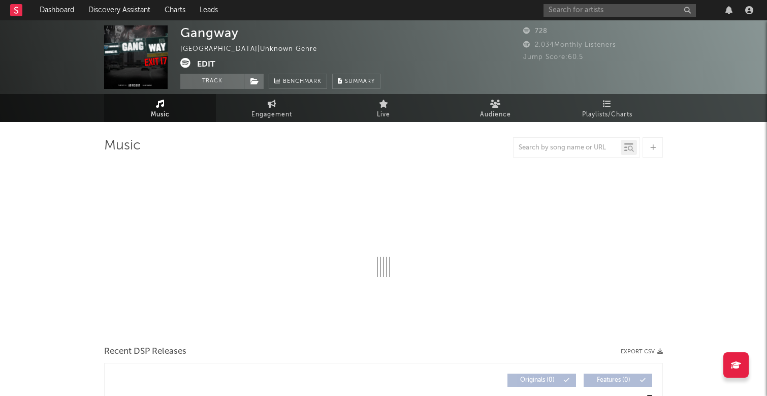
select select "1w"
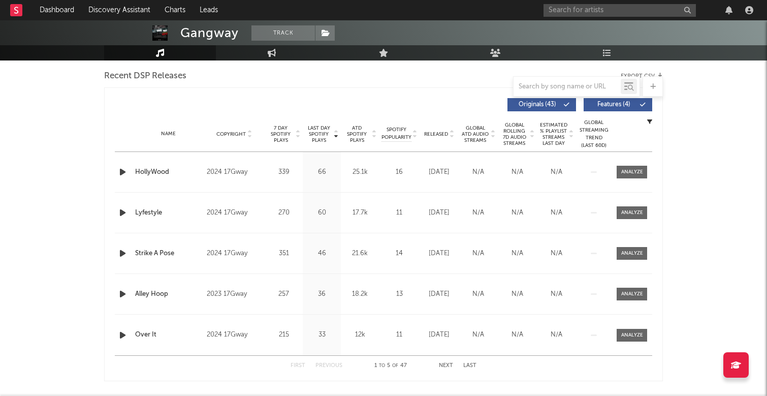
scroll to position [343, 0]
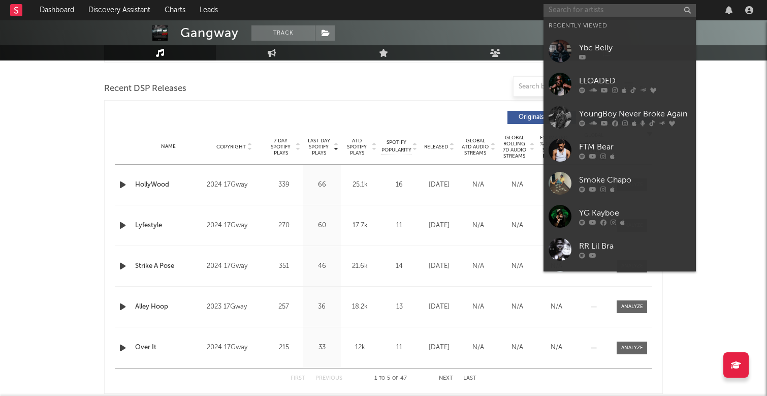
click at [604, 10] on input "text" at bounding box center [619, 10] width 152 height 13
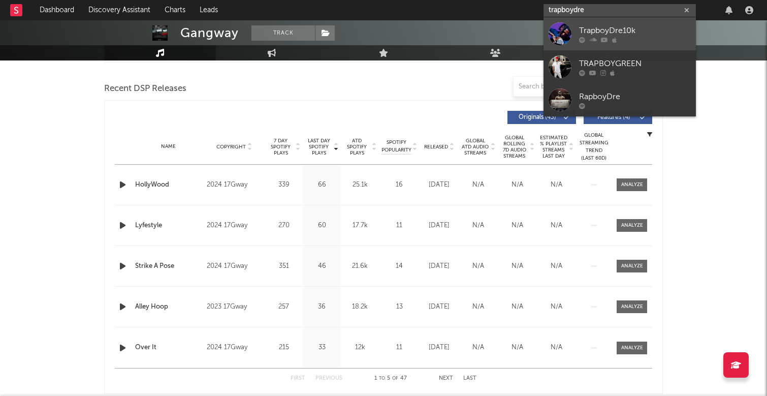
type input "trapboydre"
click at [644, 30] on div "TrapboyDre10k" at bounding box center [635, 30] width 112 height 12
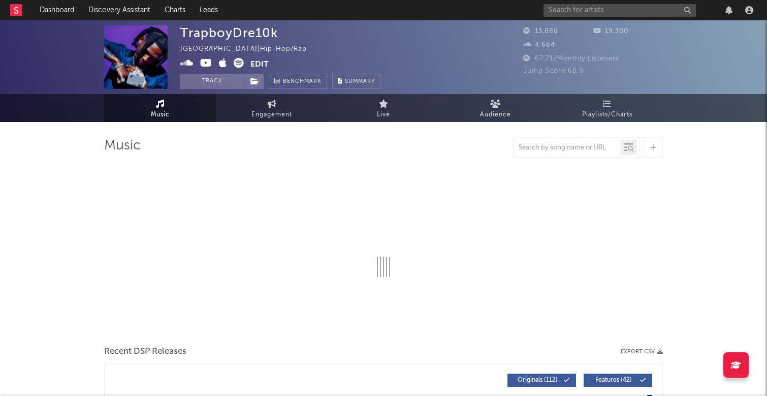
select select "6m"
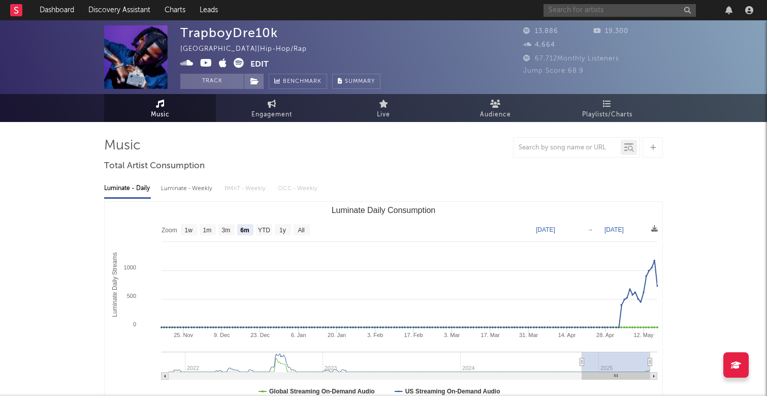
click at [608, 8] on input "text" at bounding box center [619, 10] width 152 height 13
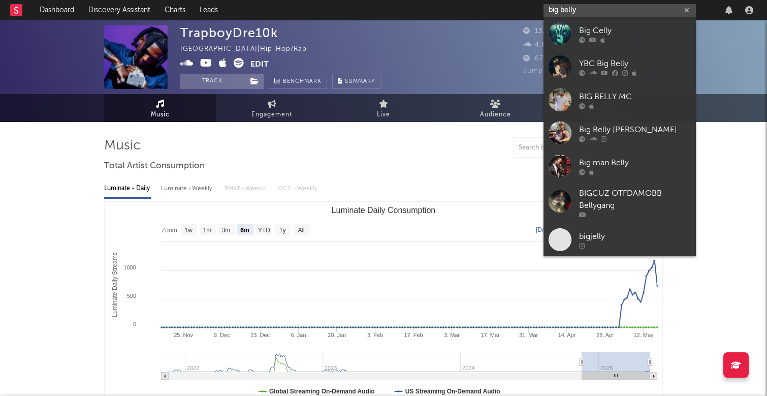
type input "big belly"
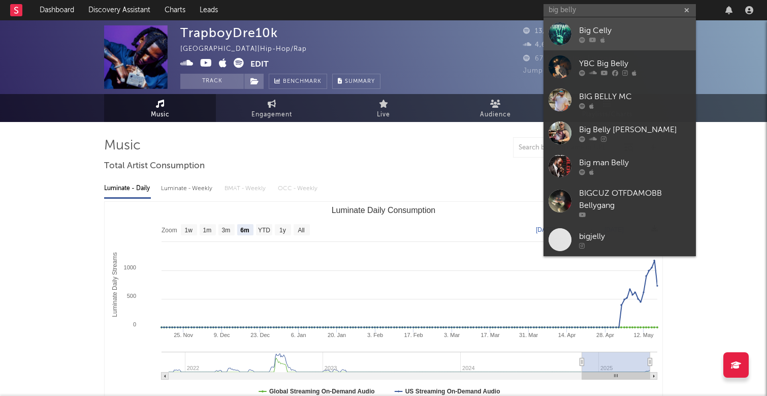
drag, startPoint x: 608, startPoint y: 8, endPoint x: 622, endPoint y: 37, distance: 32.3
click at [622, 37] on div at bounding box center [635, 40] width 112 height 6
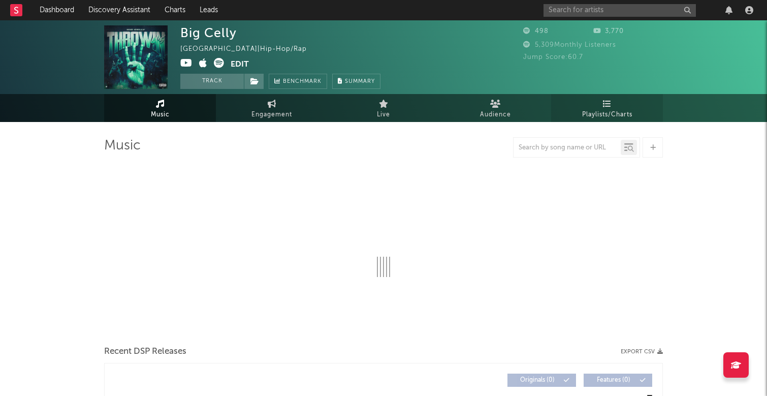
select select "1w"
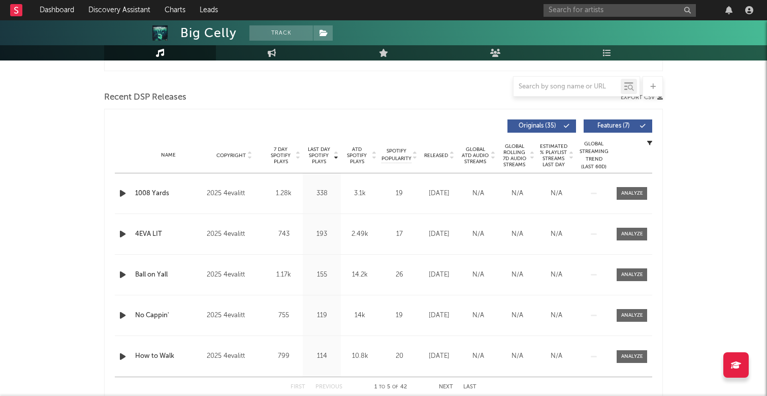
scroll to position [342, 0]
